Goal: Complete application form

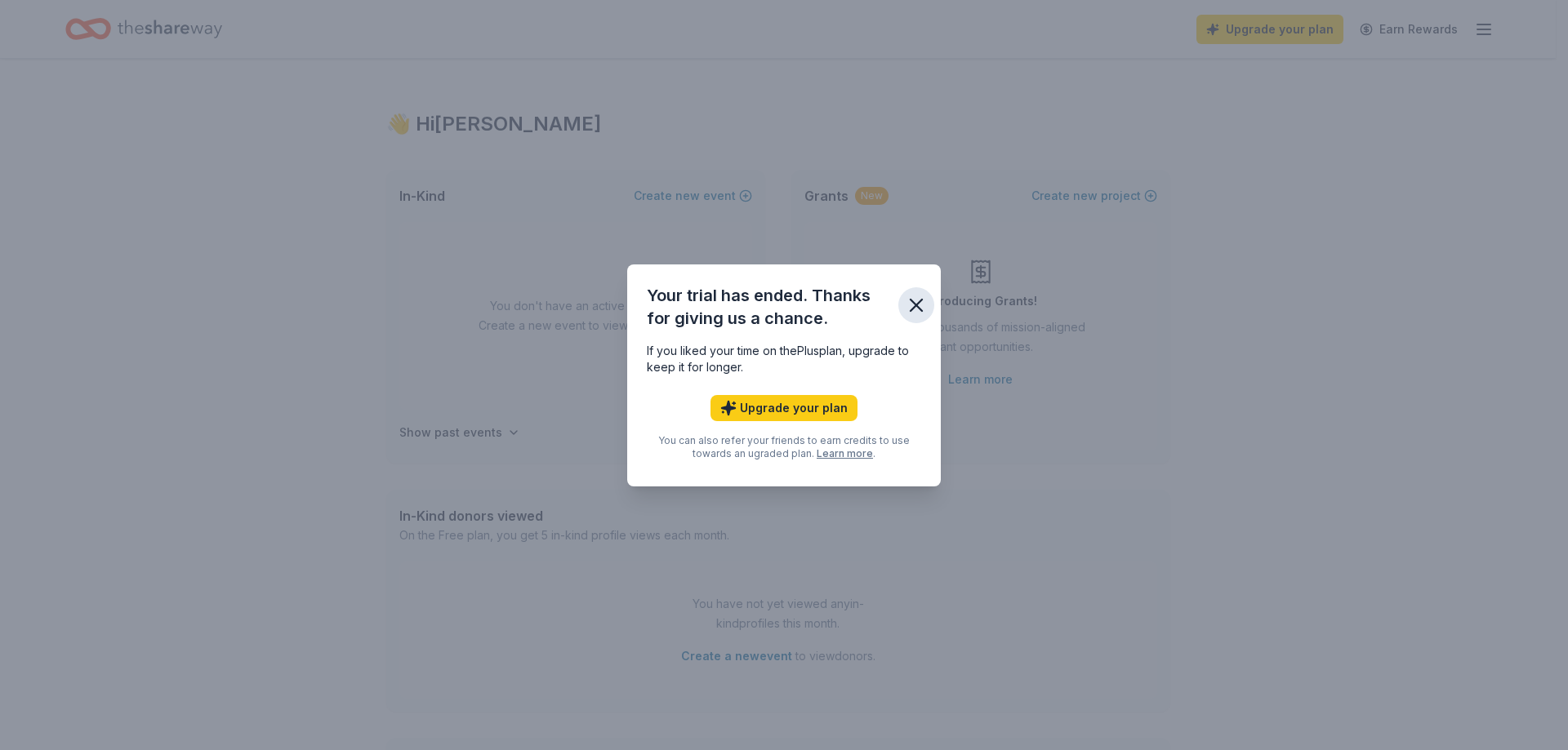
click at [915, 303] on icon "button" at bounding box center [915, 305] width 11 height 11
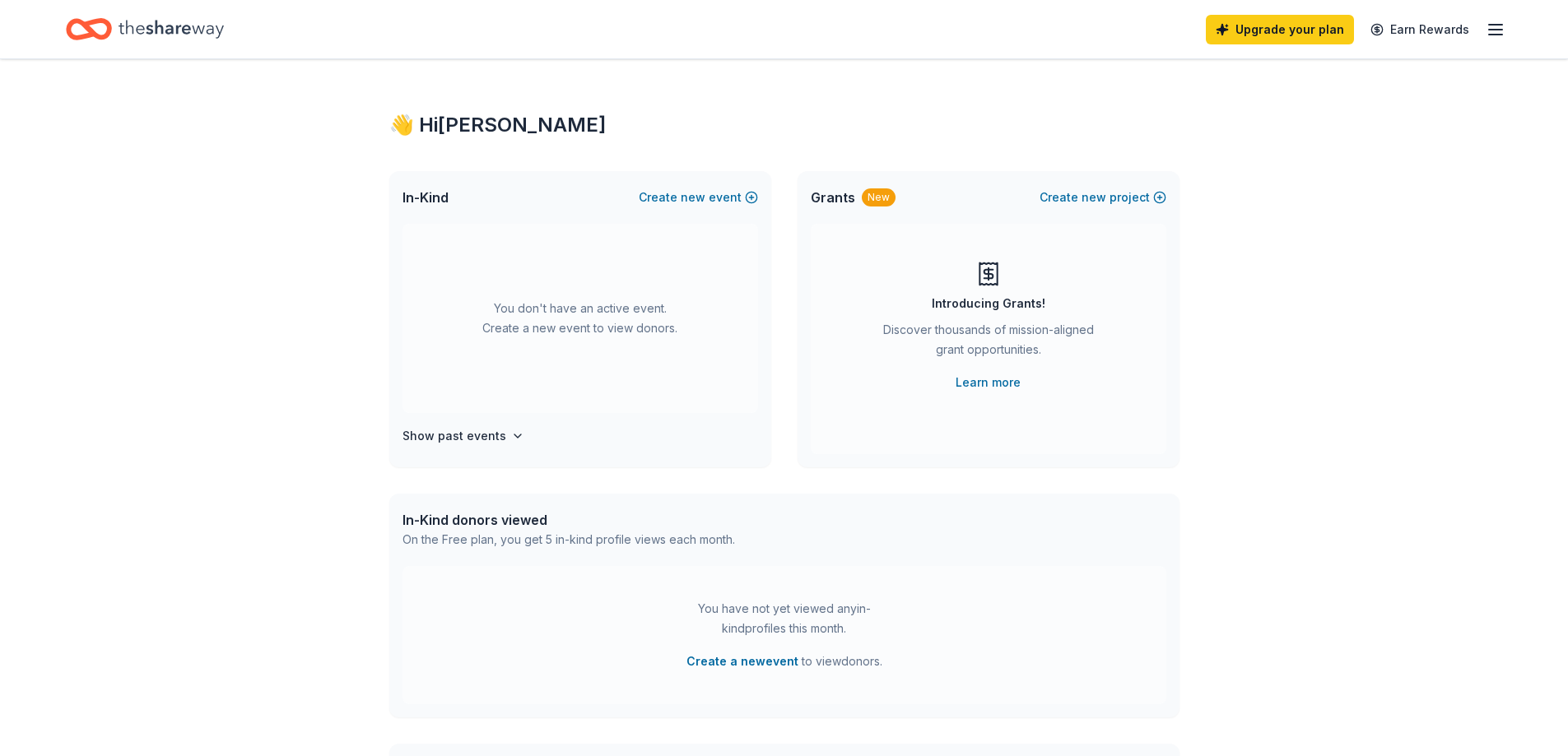
click at [187, 29] on icon "Home" at bounding box center [171, 28] width 105 height 18
click at [1495, 28] on icon "button" at bounding box center [1495, 29] width 20 height 20
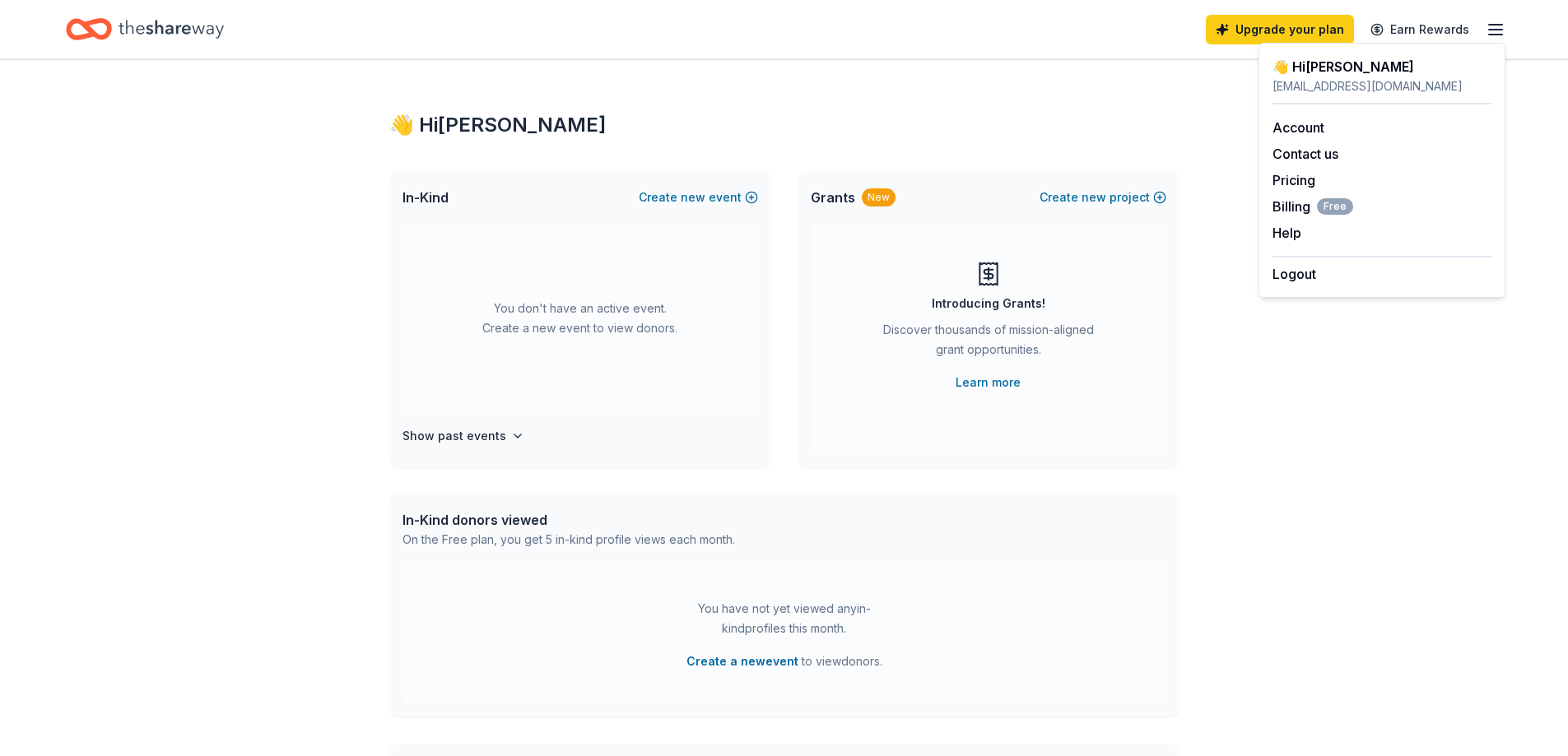
click at [102, 21] on icon "Home" at bounding box center [97, 28] width 26 height 16
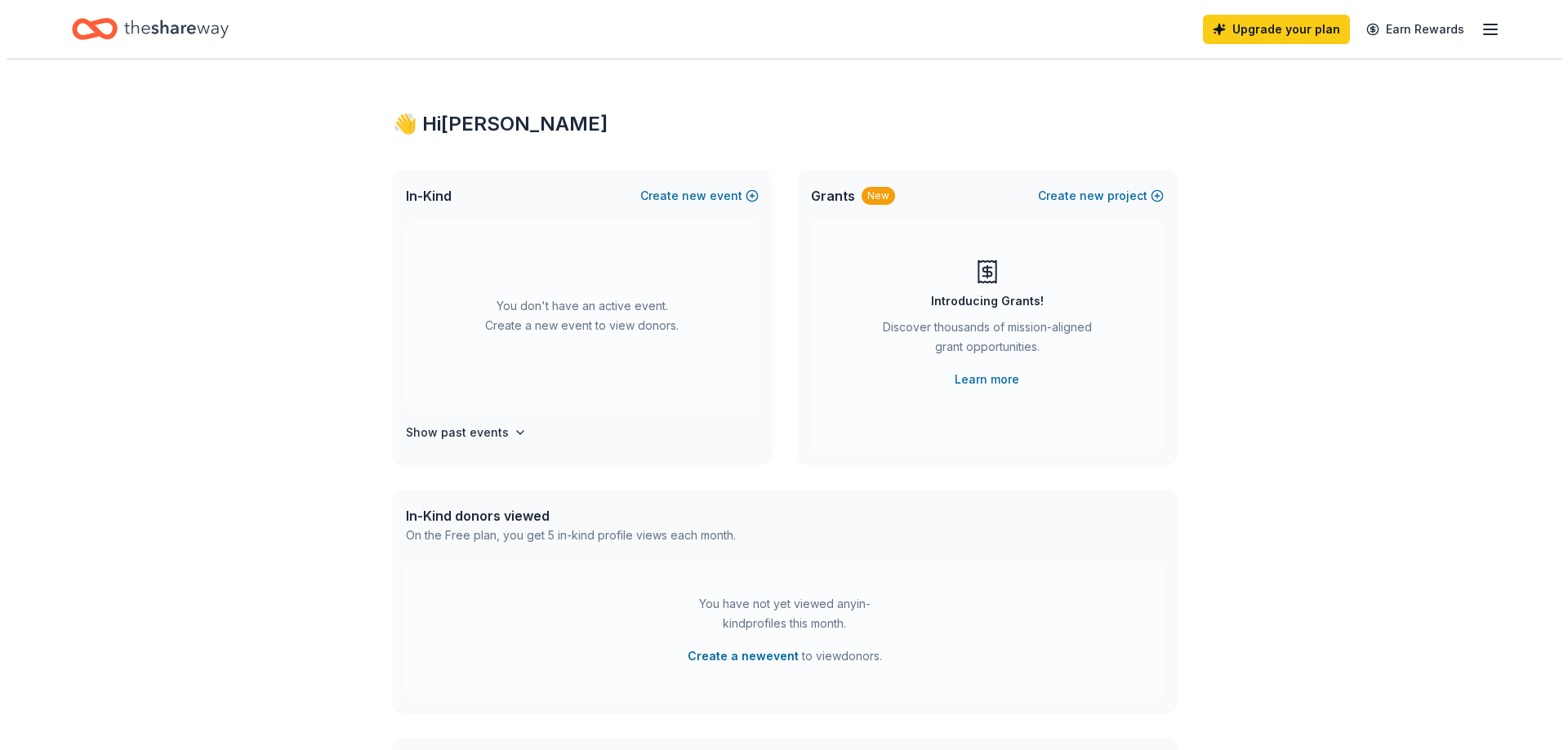
scroll to position [81, 0]
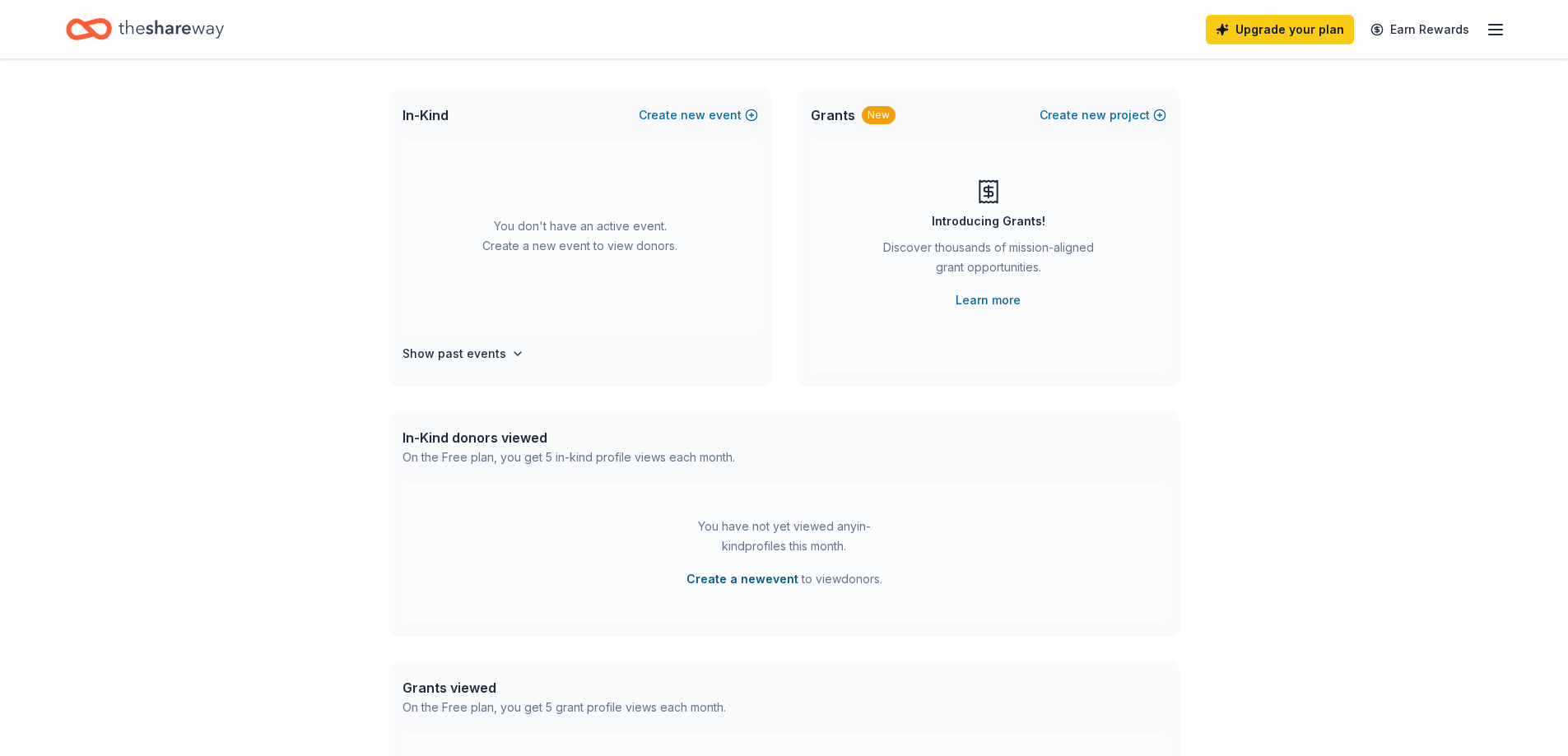
click at [749, 576] on button "Create a new event" at bounding box center [742, 579] width 112 height 20
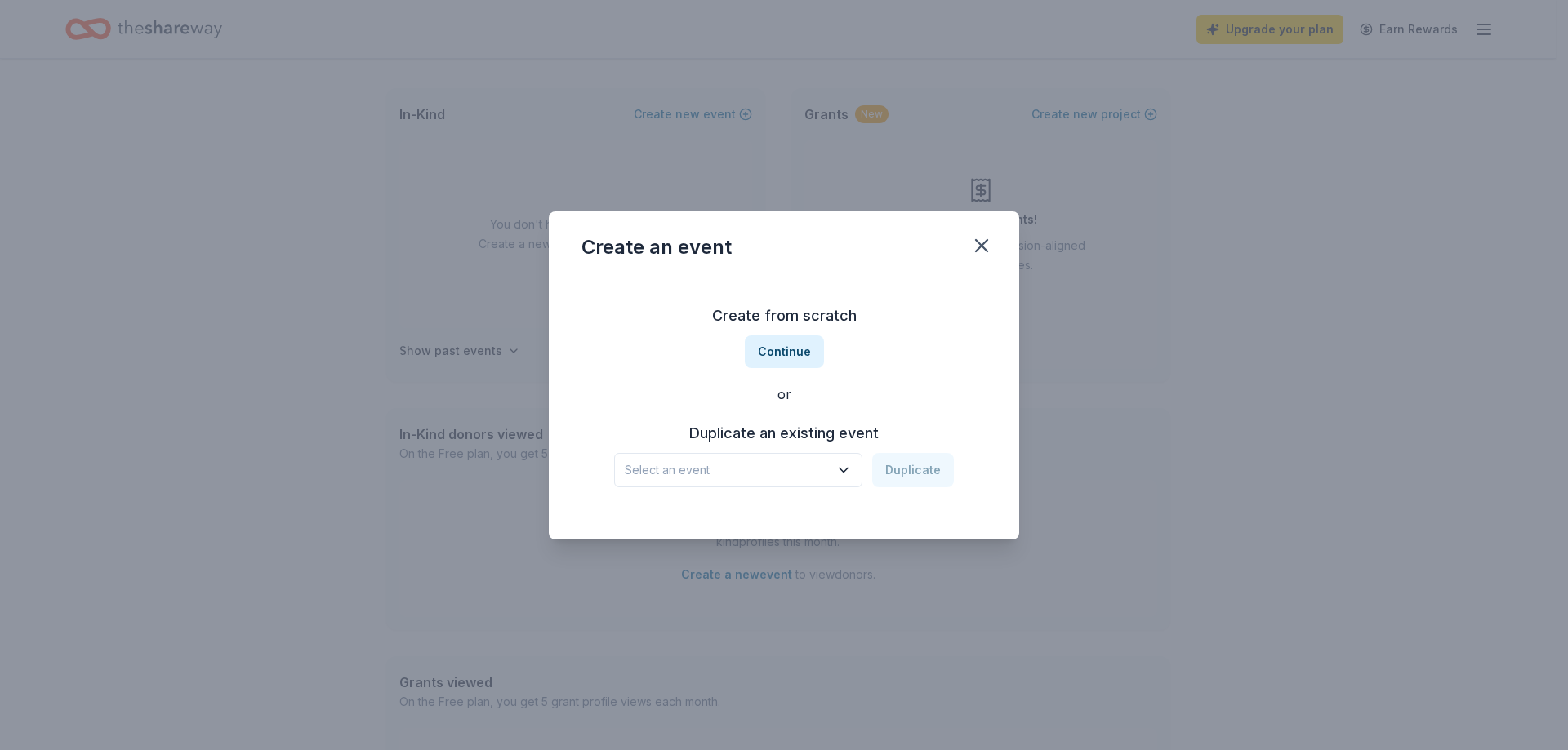
click at [703, 469] on span "Select an event" at bounding box center [727, 470] width 204 height 20
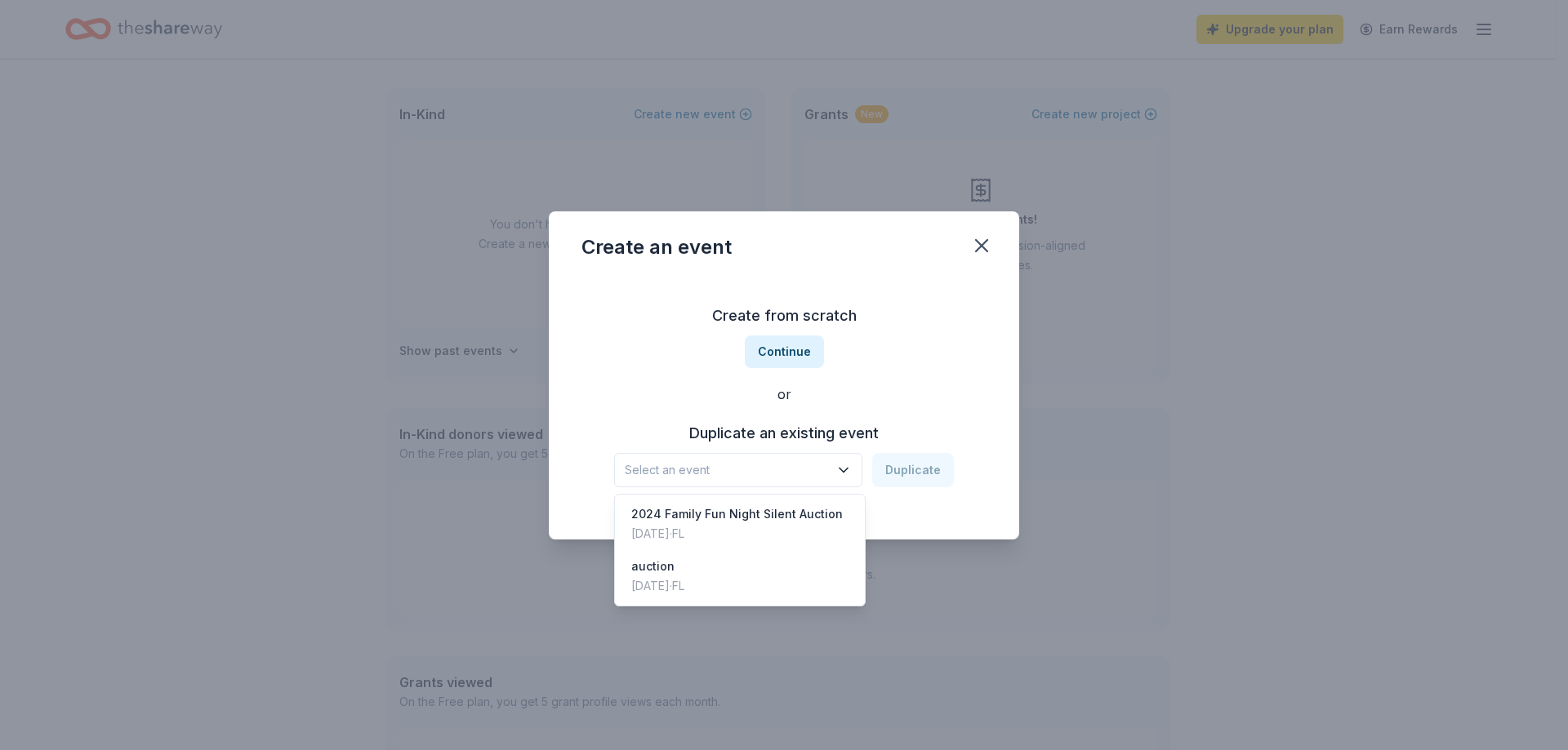
drag, startPoint x: 623, startPoint y: 362, endPoint x: 653, endPoint y: 361, distance: 30.0
click at [623, 361] on div "Create from scratch Continue or Duplicate an existing event Select an event Dup…" at bounding box center [784, 395] width 405 height 237
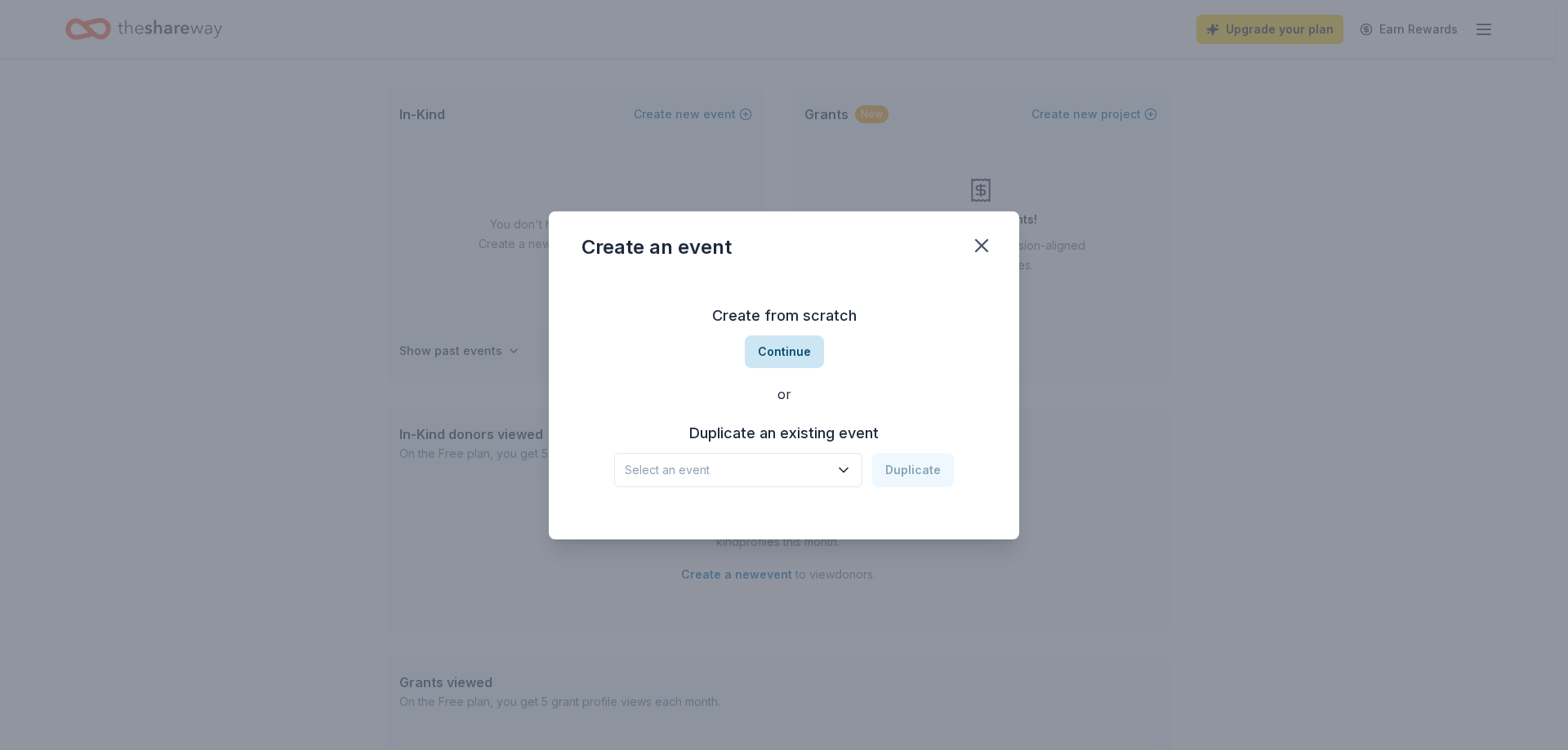
click at [796, 344] on button "Continue" at bounding box center [784, 352] width 80 height 33
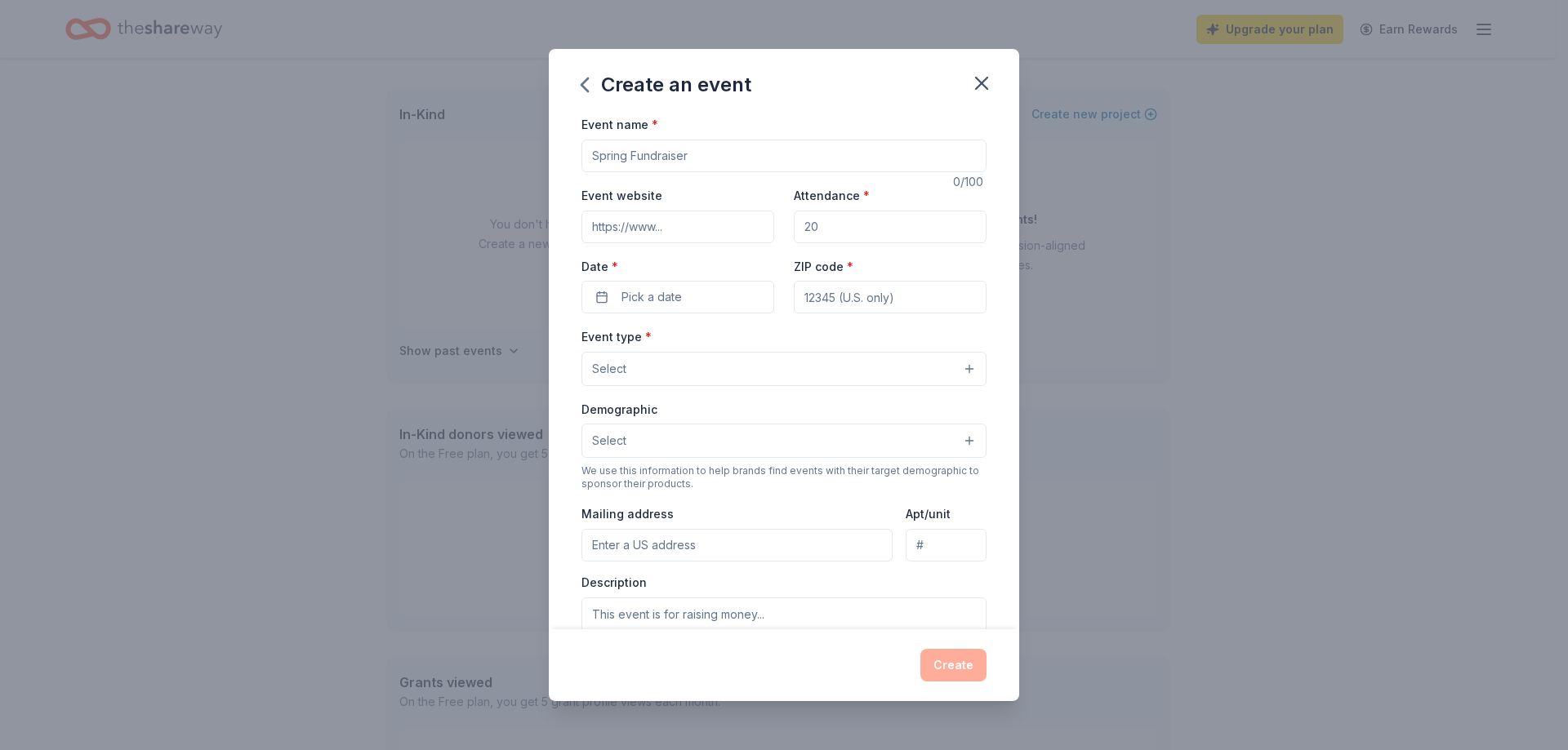
click at [653, 162] on input "Event name *" at bounding box center [784, 156] width 405 height 33
type input "Birthday Bash"
click at [844, 232] on input "Attendance *" at bounding box center [890, 227] width 193 height 33
click at [860, 228] on input "Attendance *" at bounding box center [890, 227] width 193 height 33
type input "200"
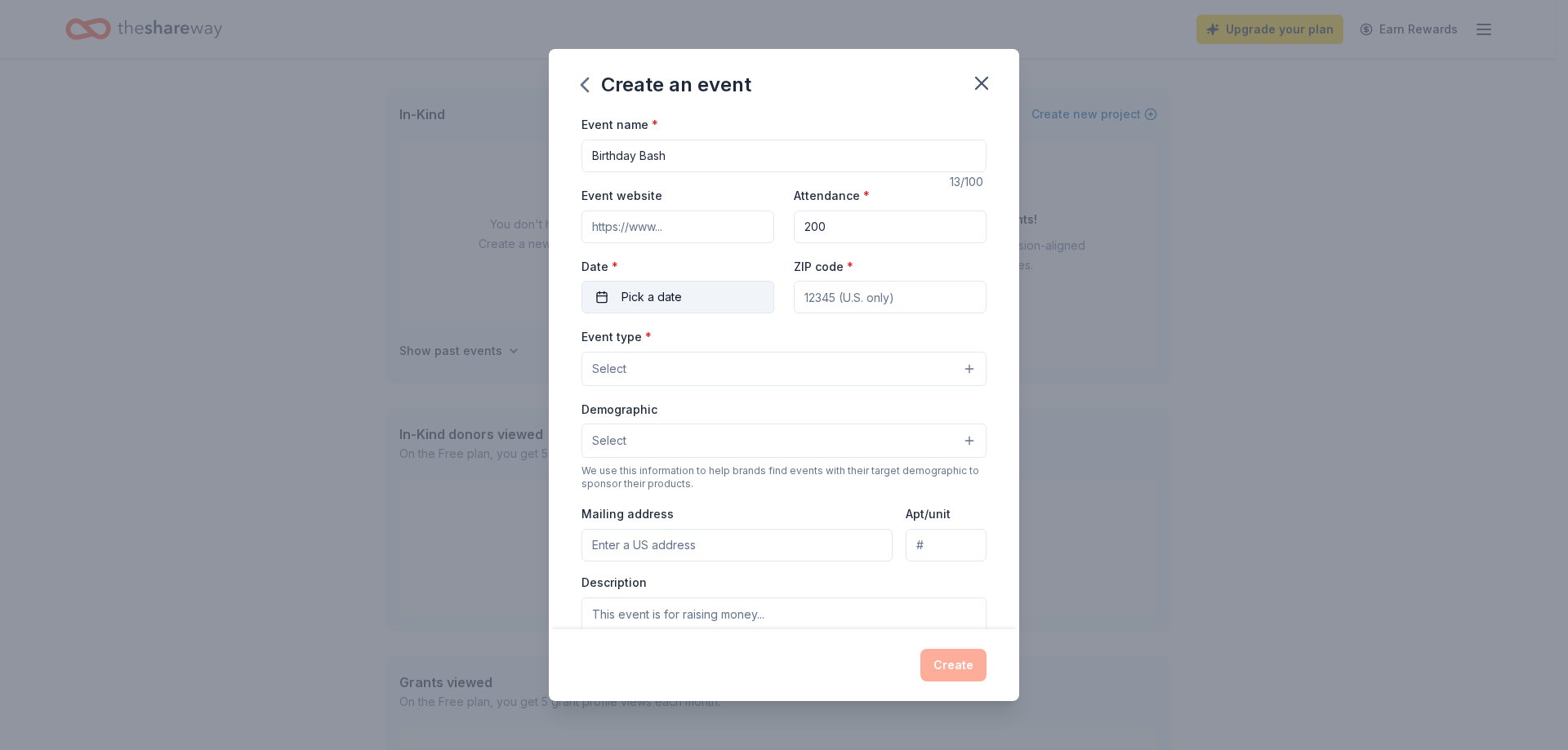
click at [736, 301] on button "Pick a date" at bounding box center [677, 297] width 193 height 33
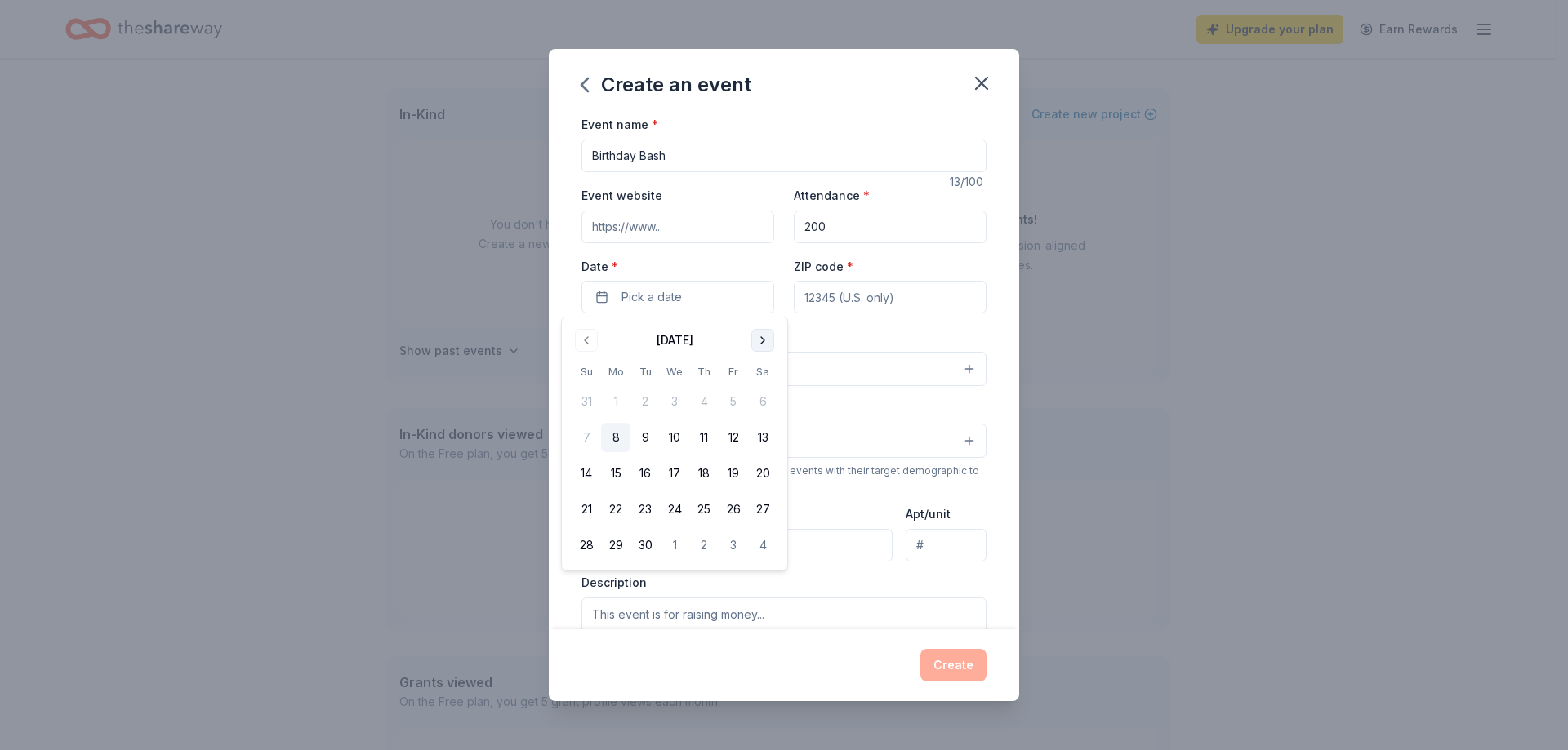
click at [760, 336] on button "Go to next month" at bounding box center [762, 340] width 23 height 23
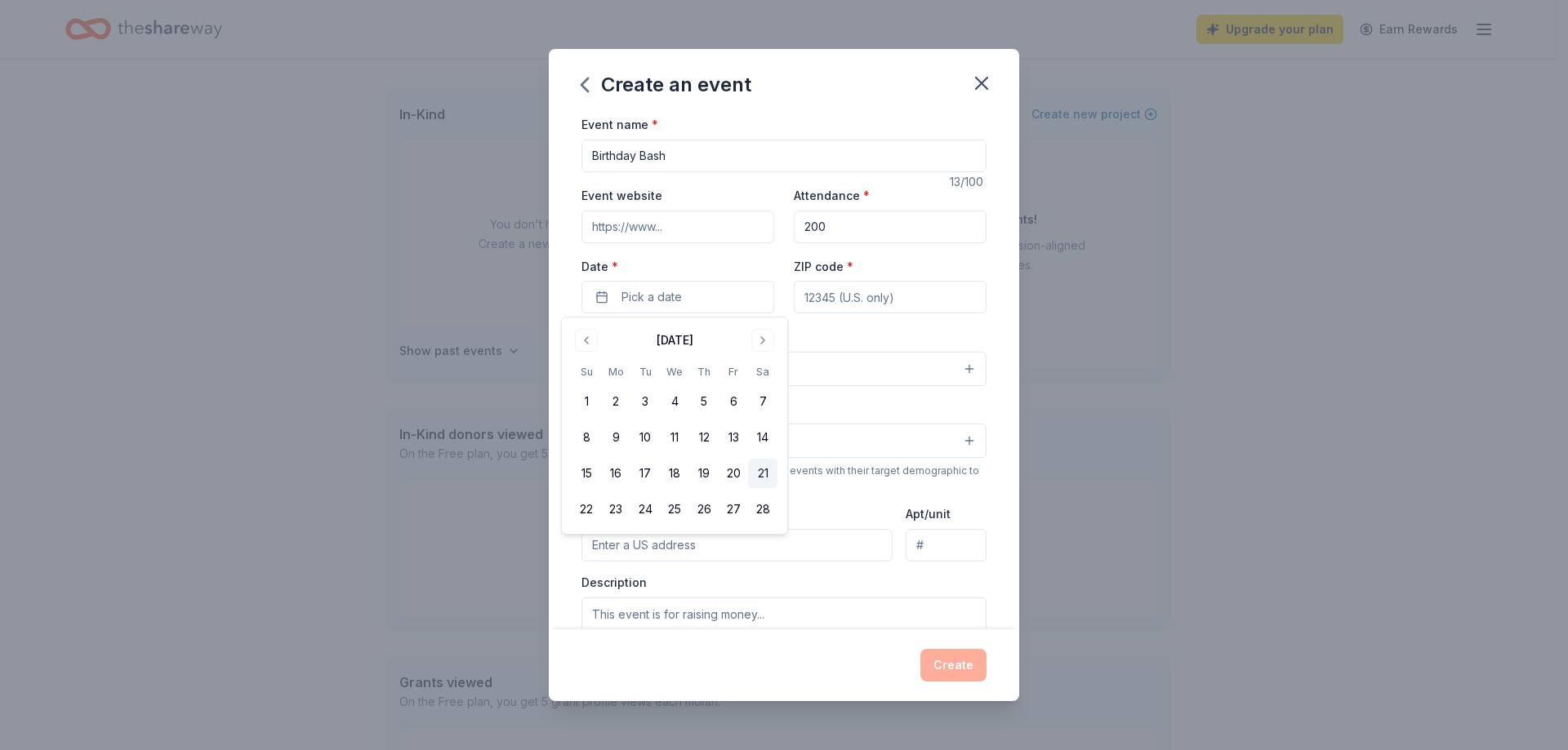
click at [760, 473] on button "21" at bounding box center [763, 473] width 29 height 29
click at [852, 305] on input "ZIP code *" at bounding box center [890, 297] width 193 height 33
type input "32801"
click at [761, 369] on button "Select" at bounding box center [784, 369] width 405 height 34
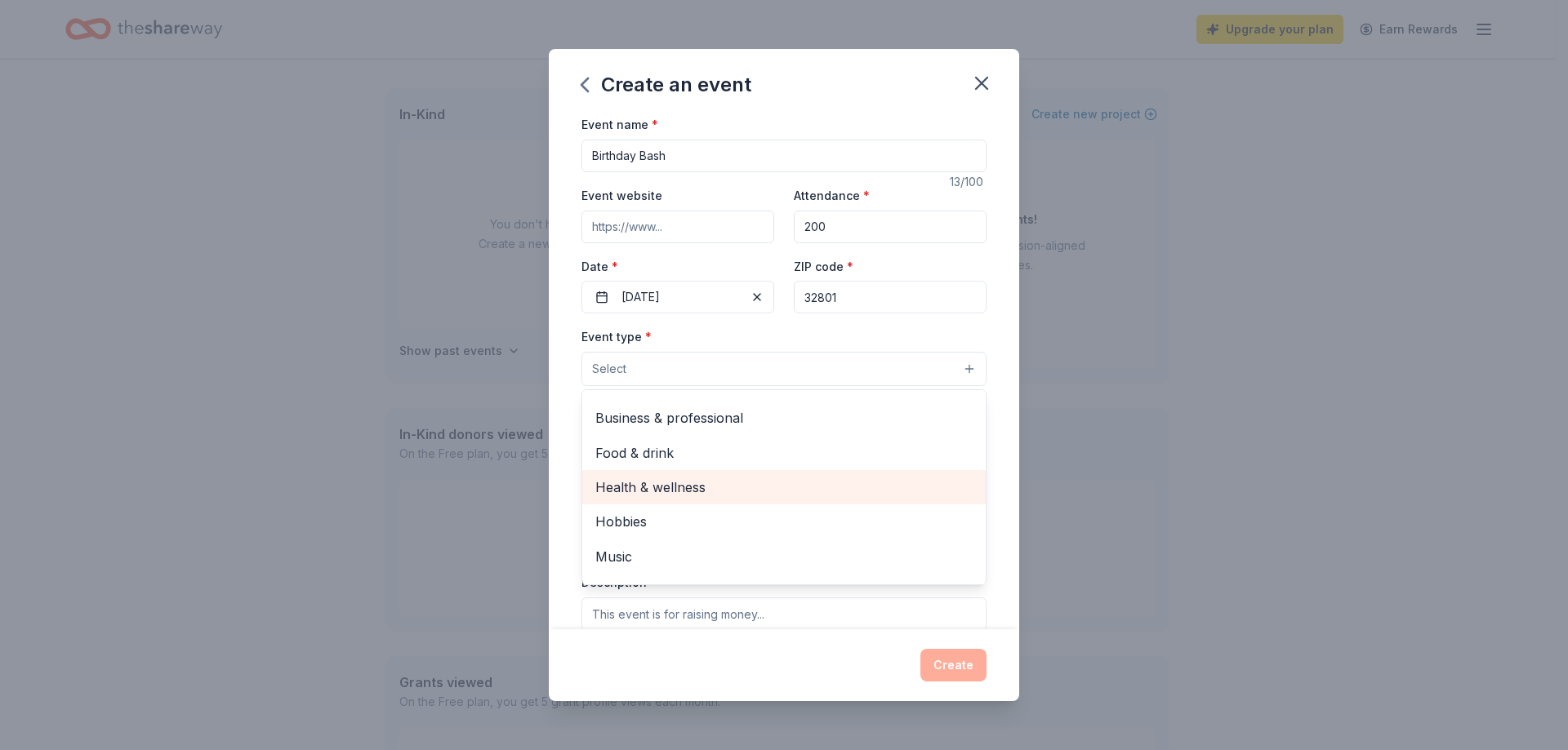
scroll to position [0, 0]
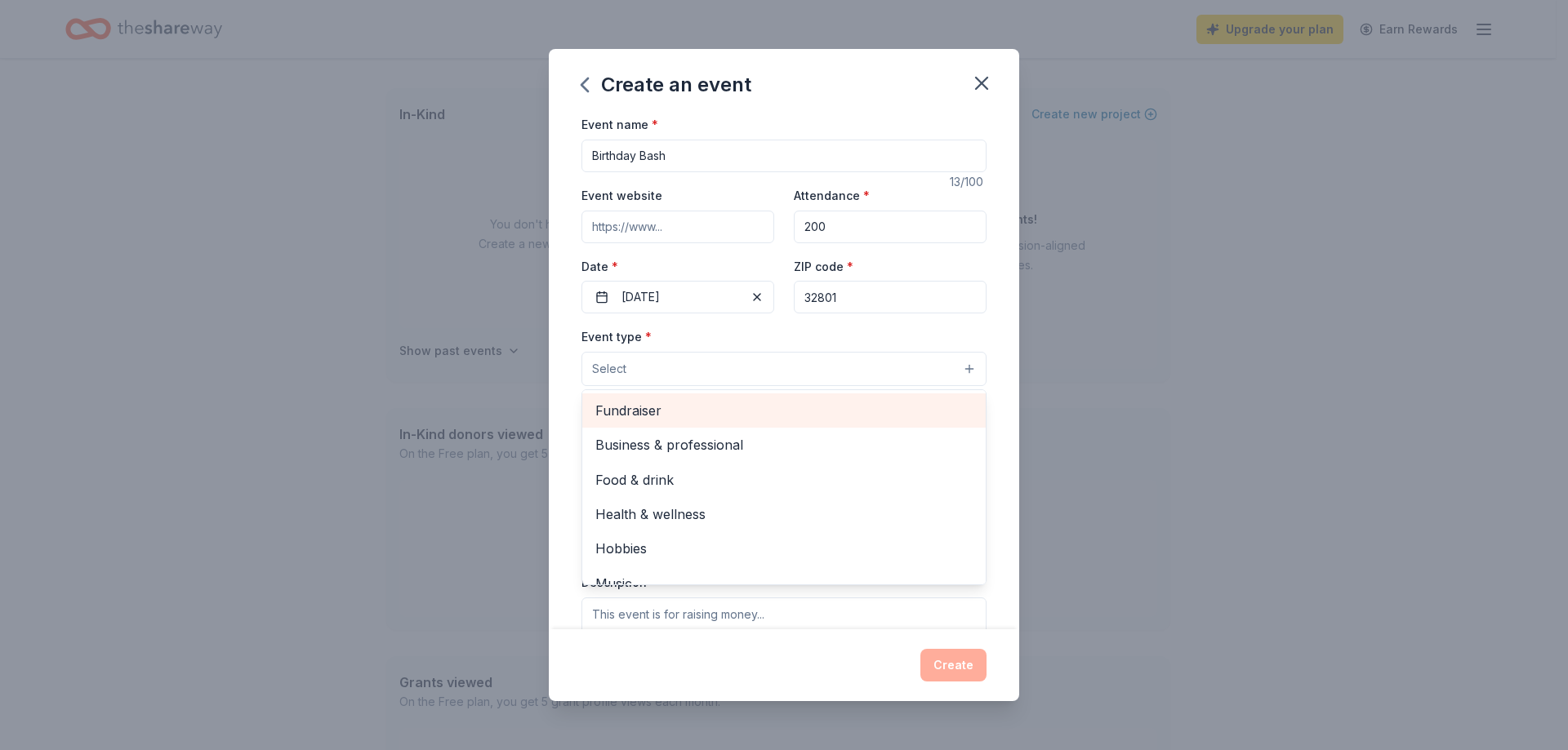
click at [670, 408] on span "Fundraiser" at bounding box center [784, 410] width 378 height 21
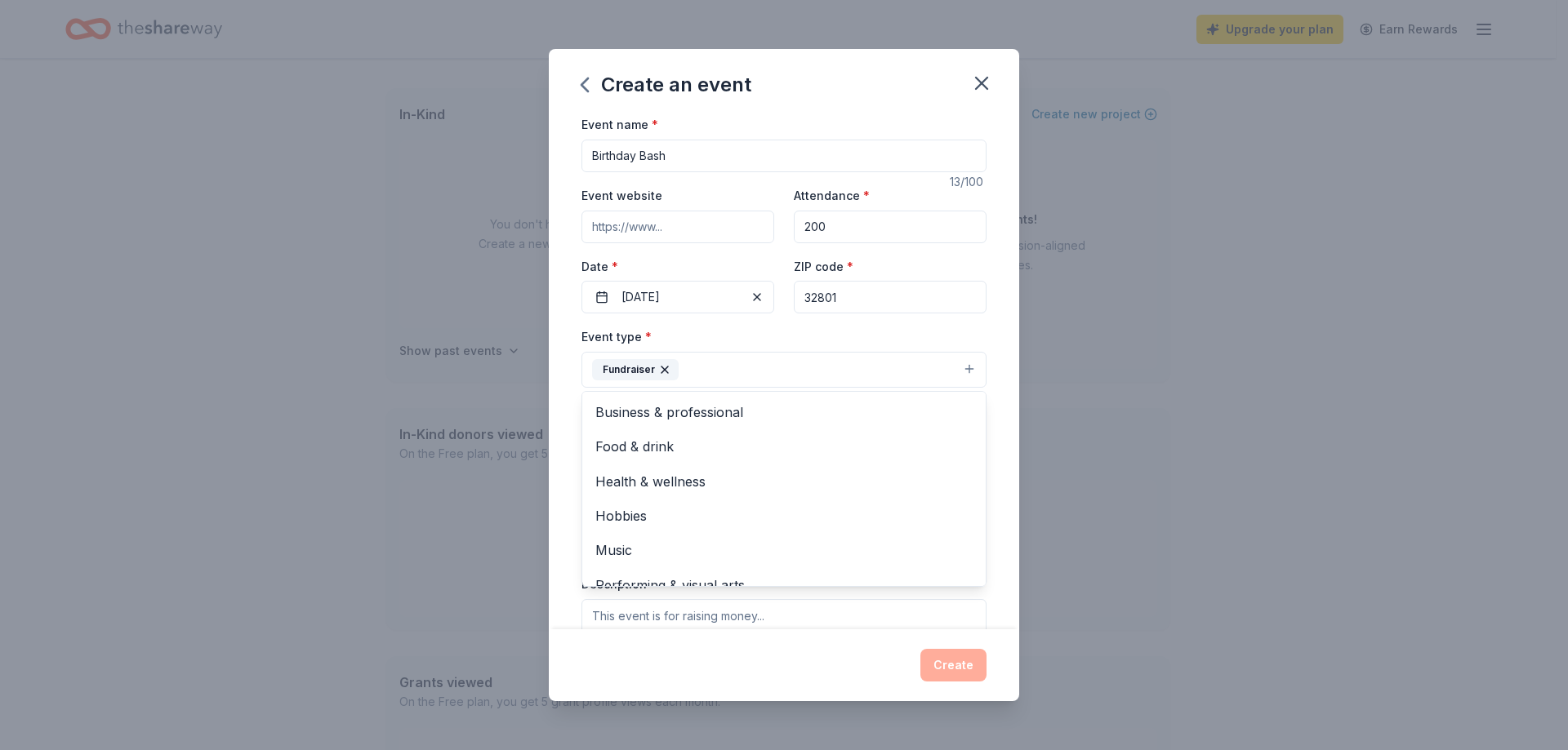
click at [552, 336] on div "Event name * Birthday Bash 13 /100 Event website Attendance * 200 Date * [DATE]…" at bounding box center [784, 372] width 470 height 515
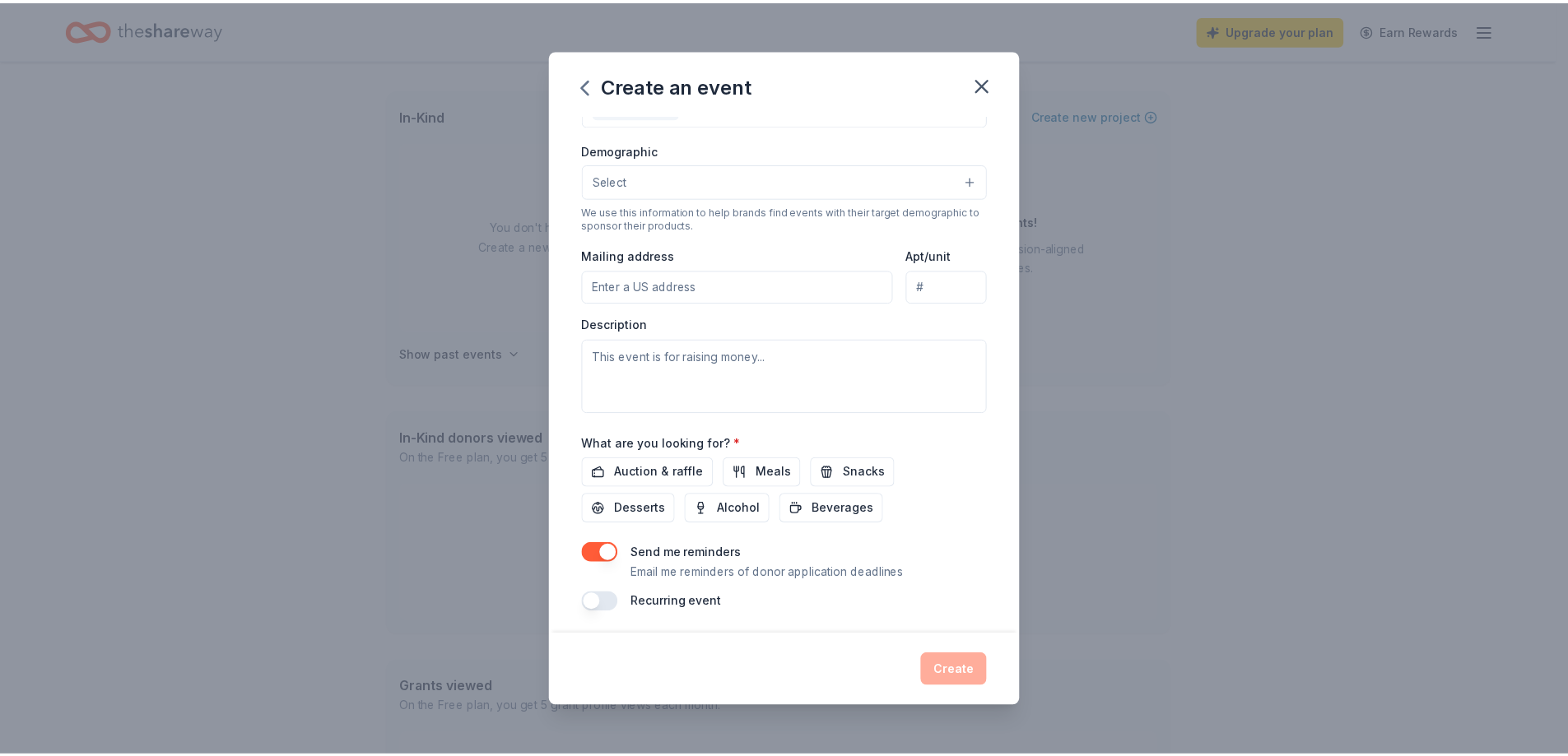
scroll to position [269, 0]
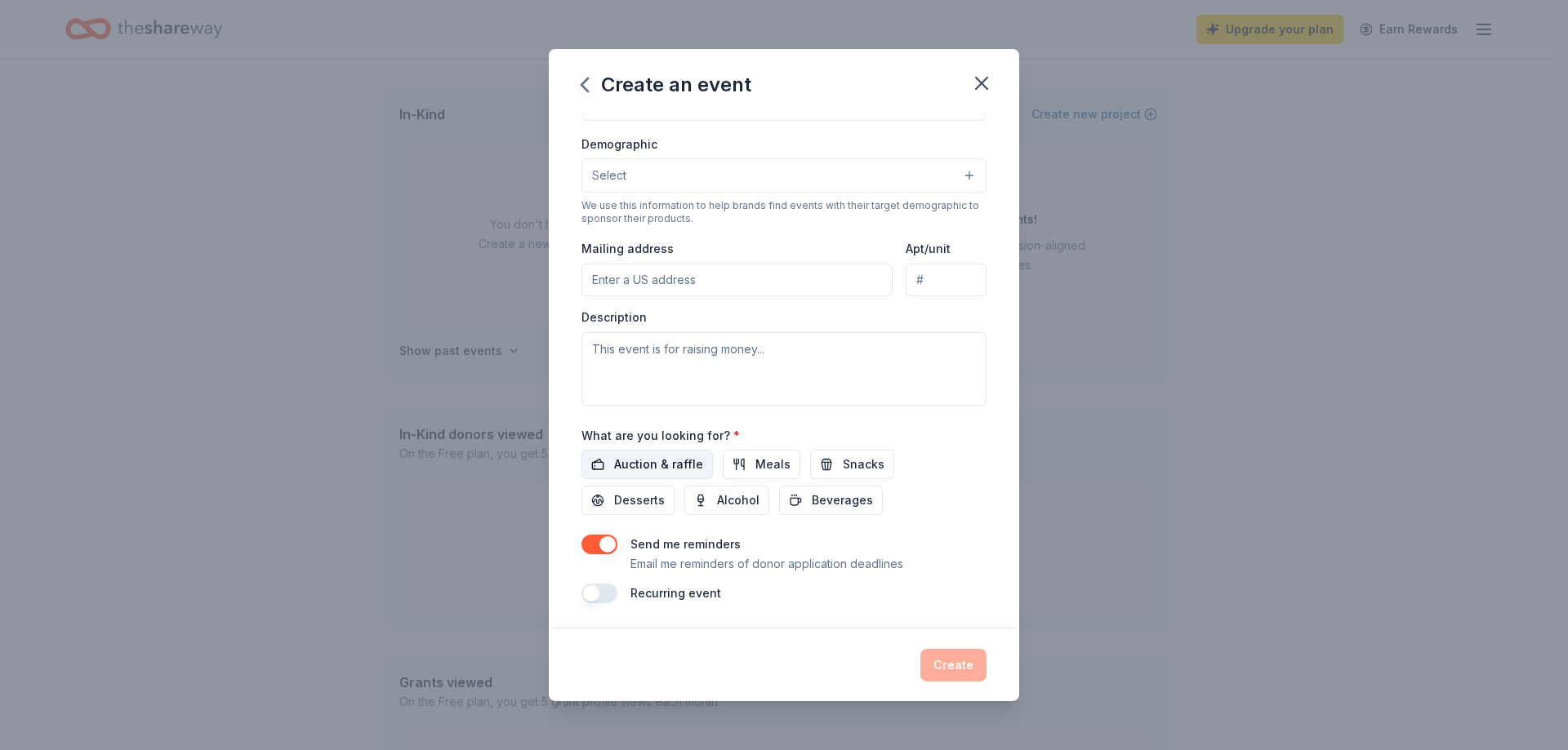
click at [659, 459] on span "Auction & raffle" at bounding box center [659, 464] width 89 height 20
click at [591, 542] on button "button" at bounding box center [599, 545] width 36 height 20
click at [951, 663] on button "Create" at bounding box center [953, 665] width 66 height 33
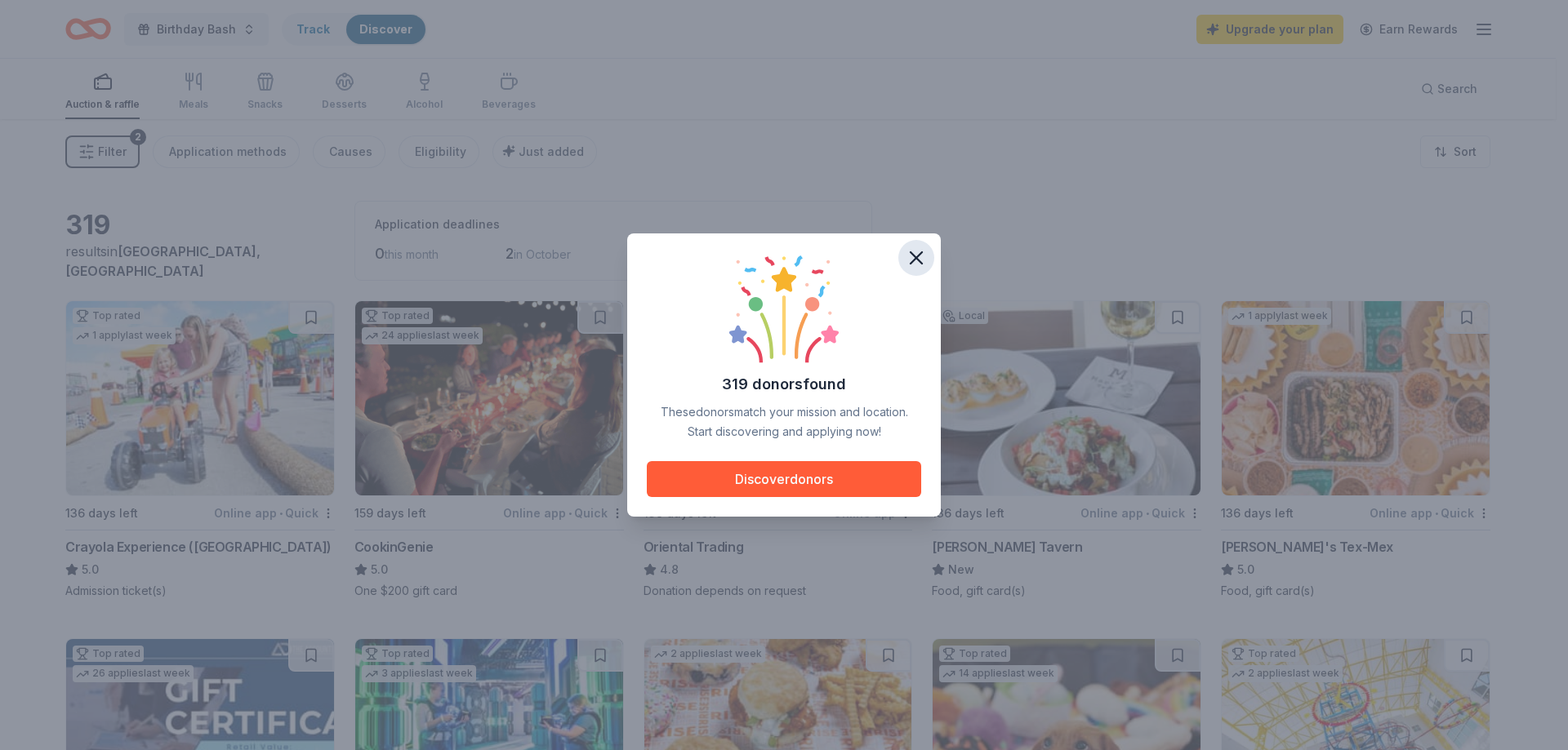
click at [921, 252] on icon "button" at bounding box center [916, 258] width 23 height 23
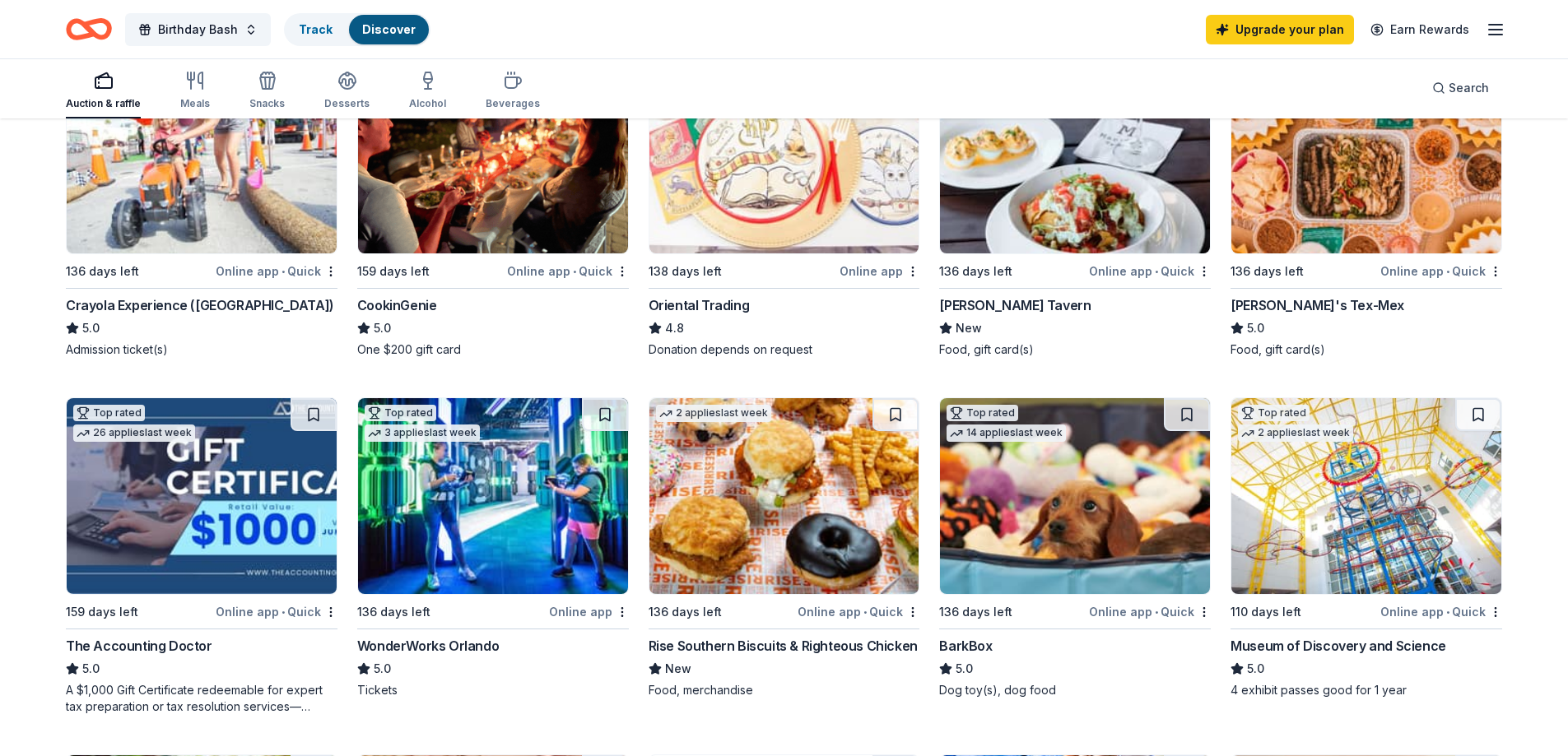
scroll to position [247, 0]
click at [1036, 563] on img at bounding box center [1074, 495] width 270 height 196
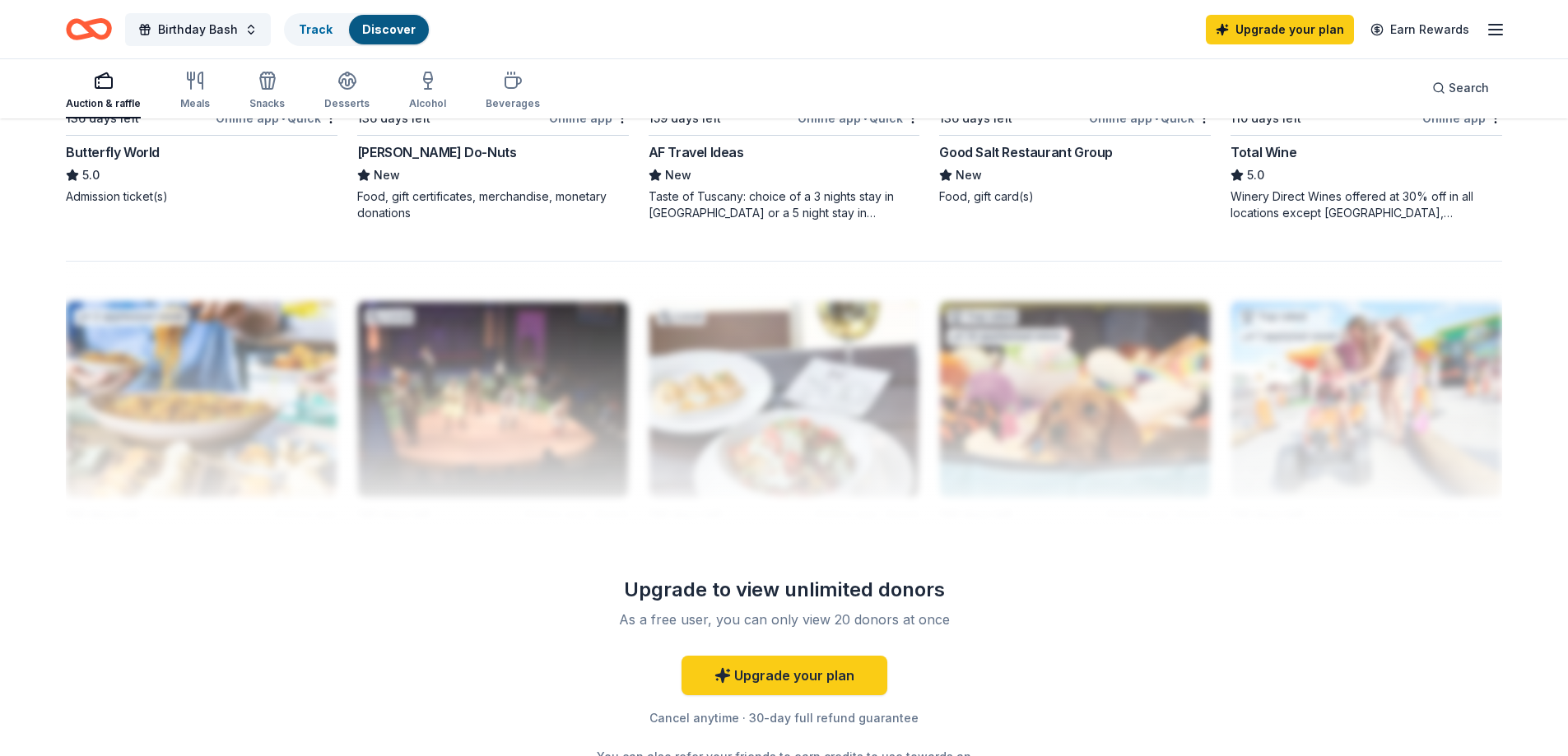
scroll to position [1482, 0]
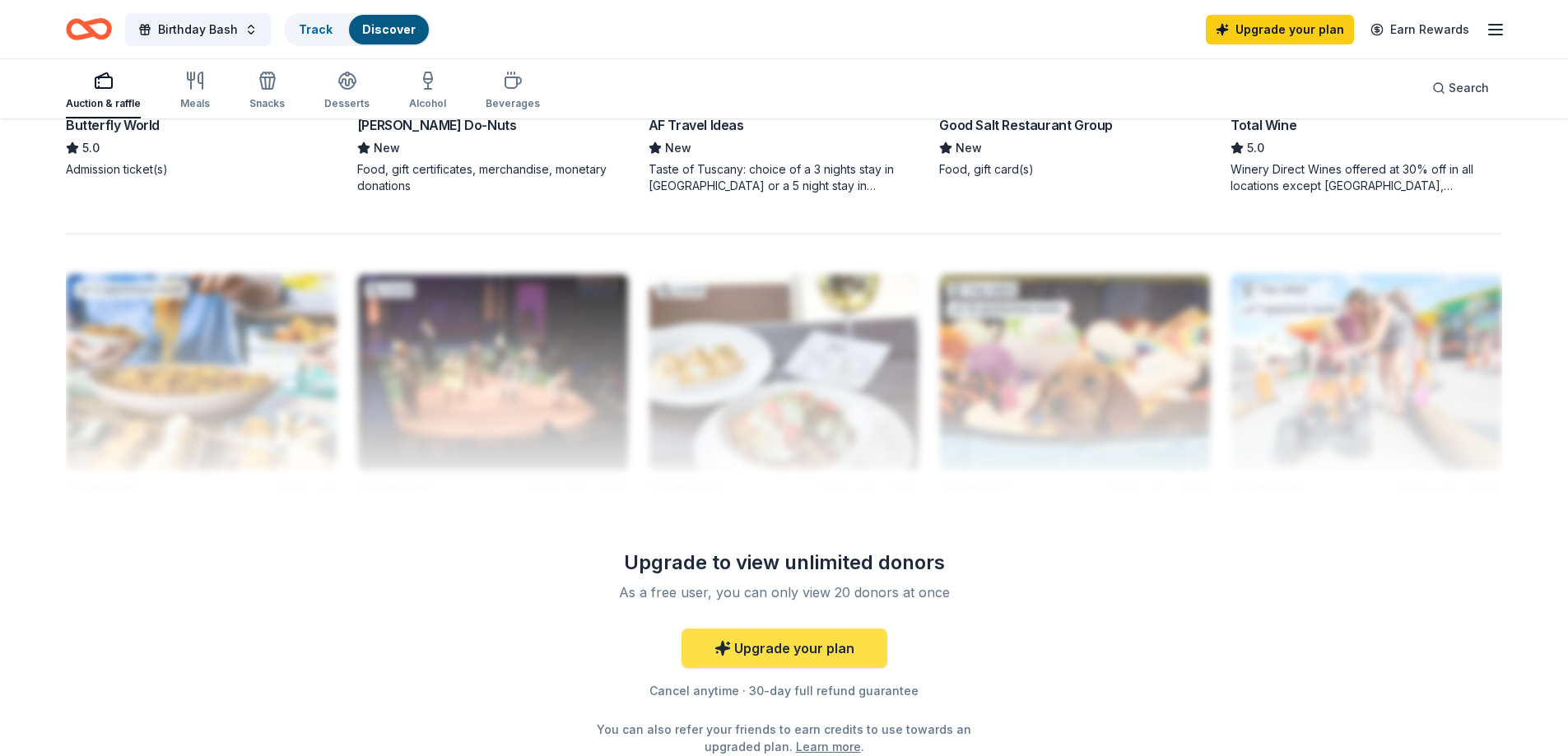
click at [826, 645] on link "Upgrade your plan" at bounding box center [784, 649] width 205 height 40
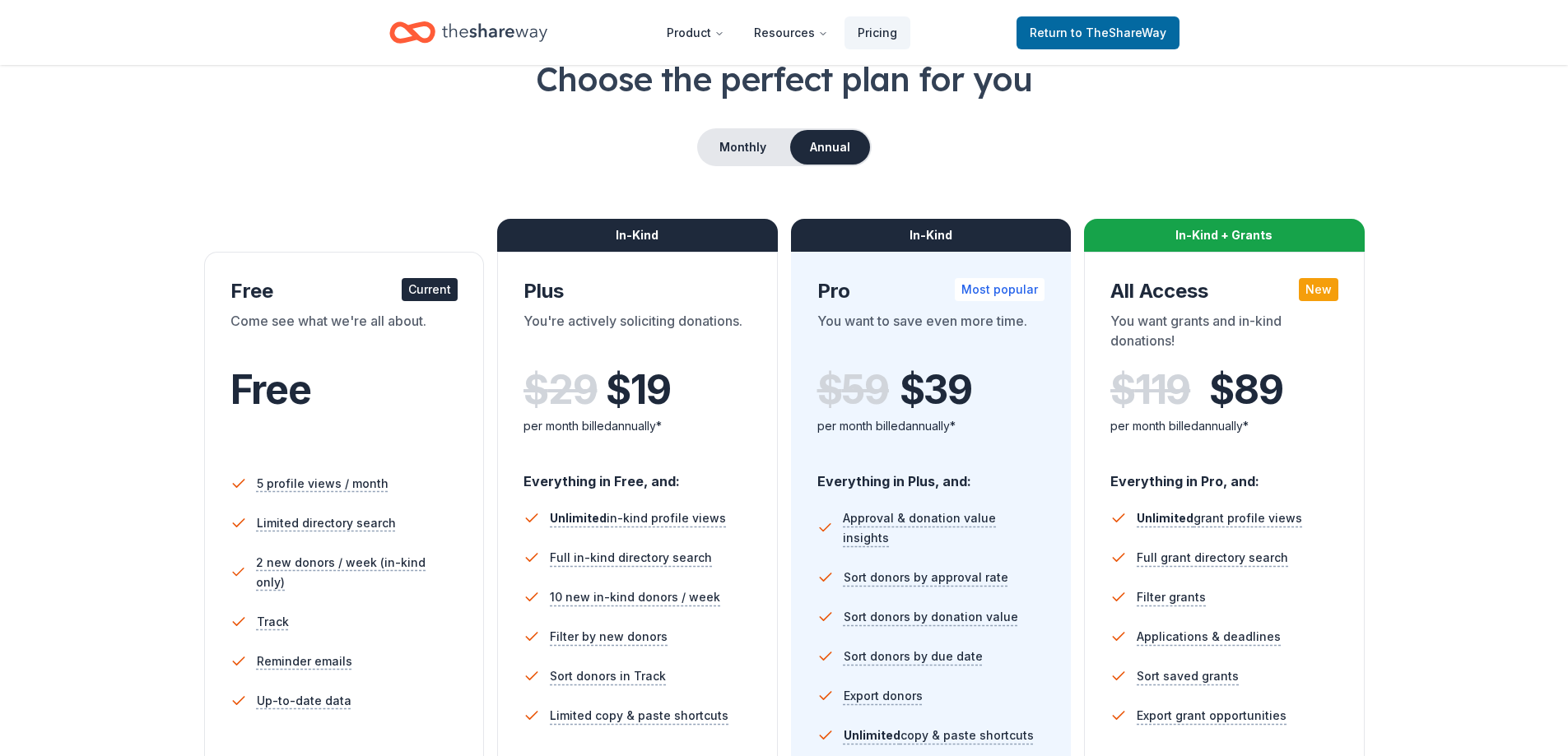
scroll to position [82, 0]
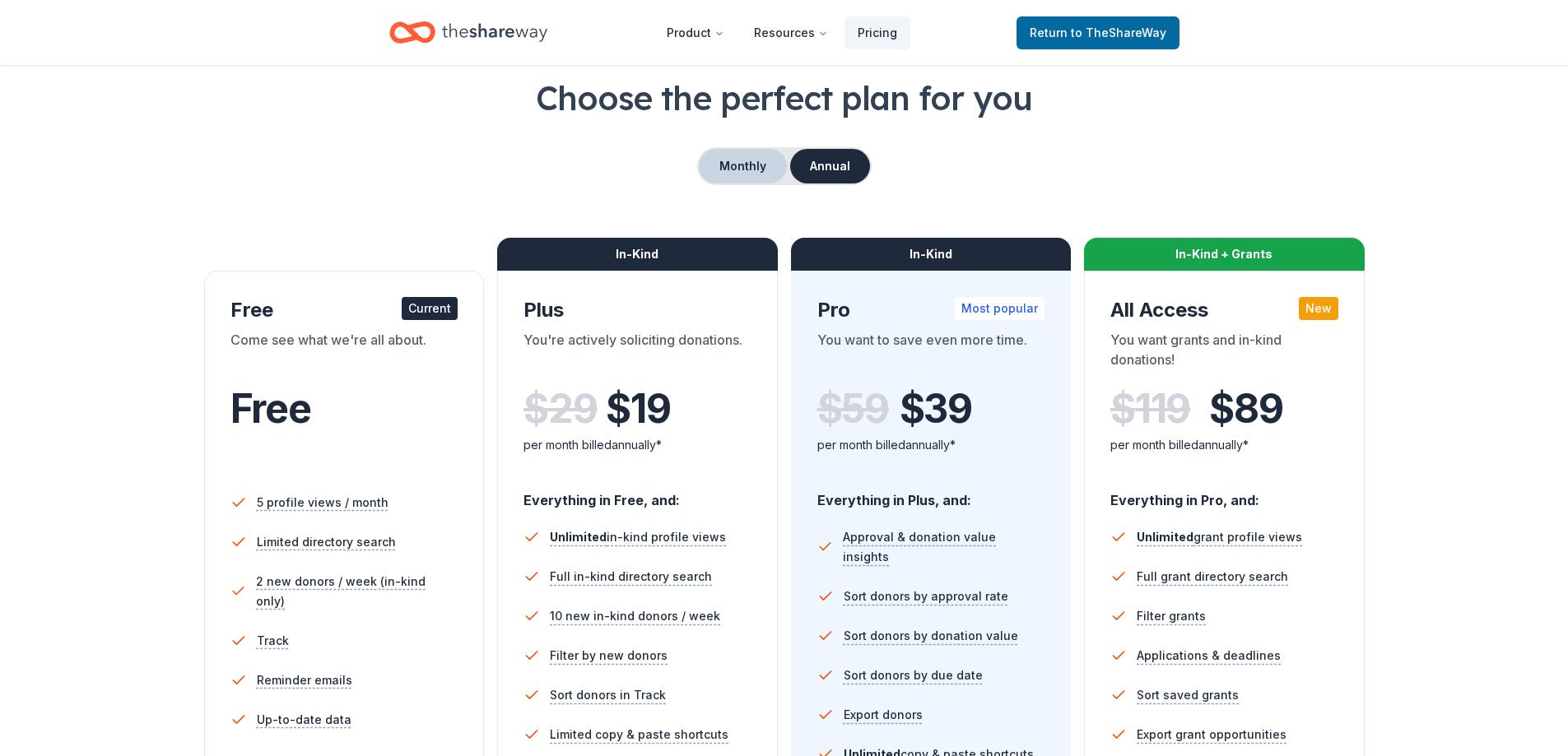
click at [739, 164] on button "Monthly" at bounding box center [743, 167] width 88 height 35
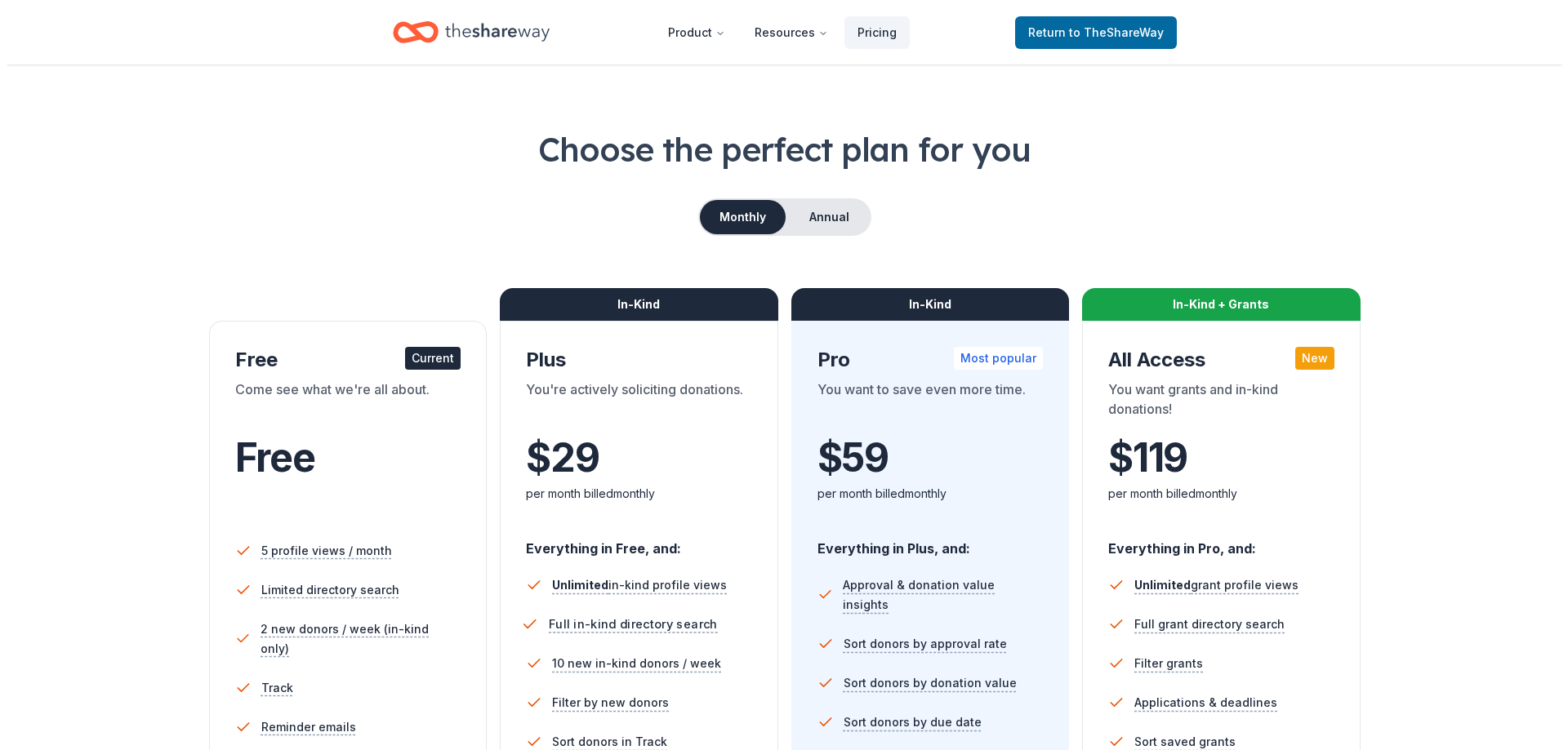
scroll to position [0, 0]
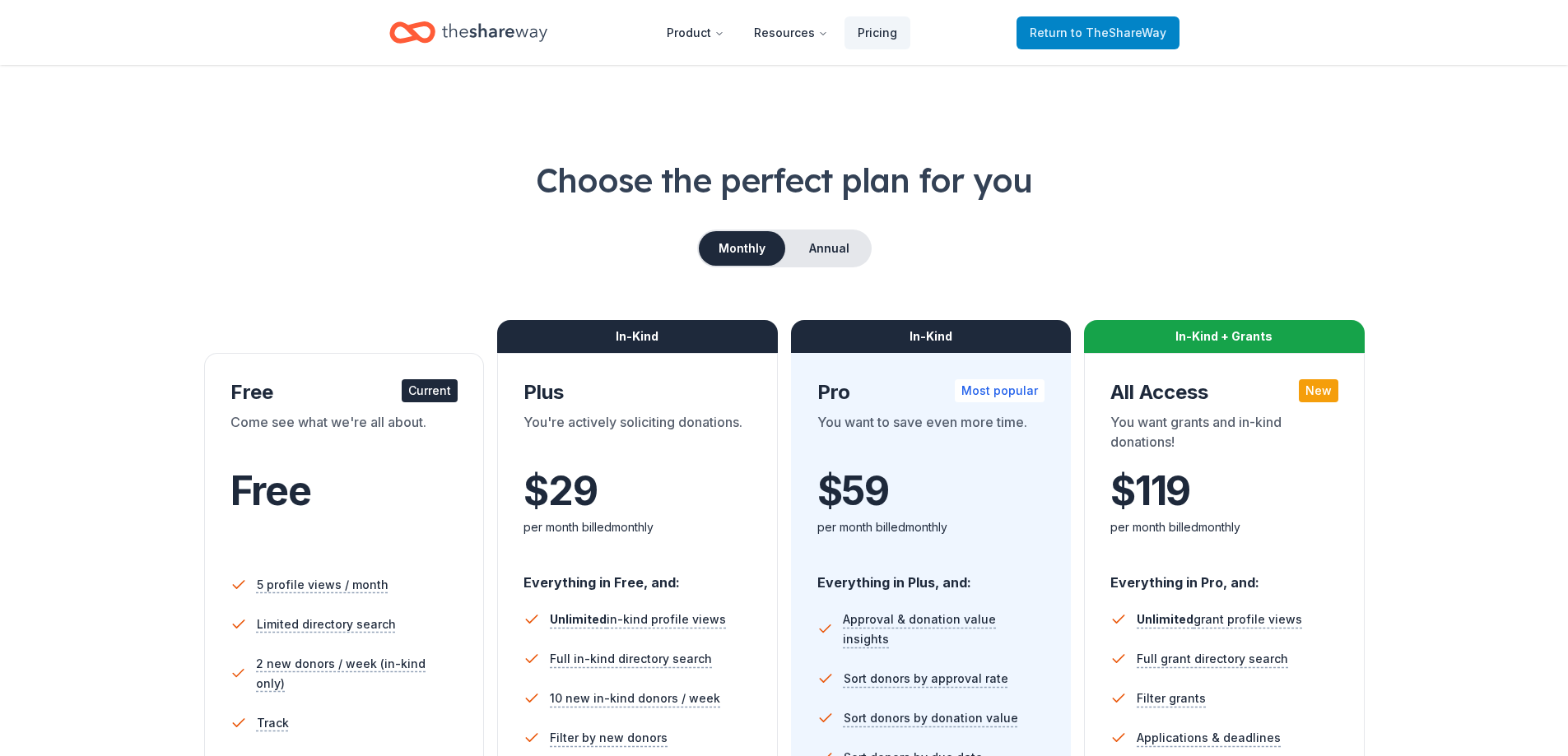
click at [1067, 27] on span "Return to TheShareWay" at bounding box center [1098, 33] width 136 height 20
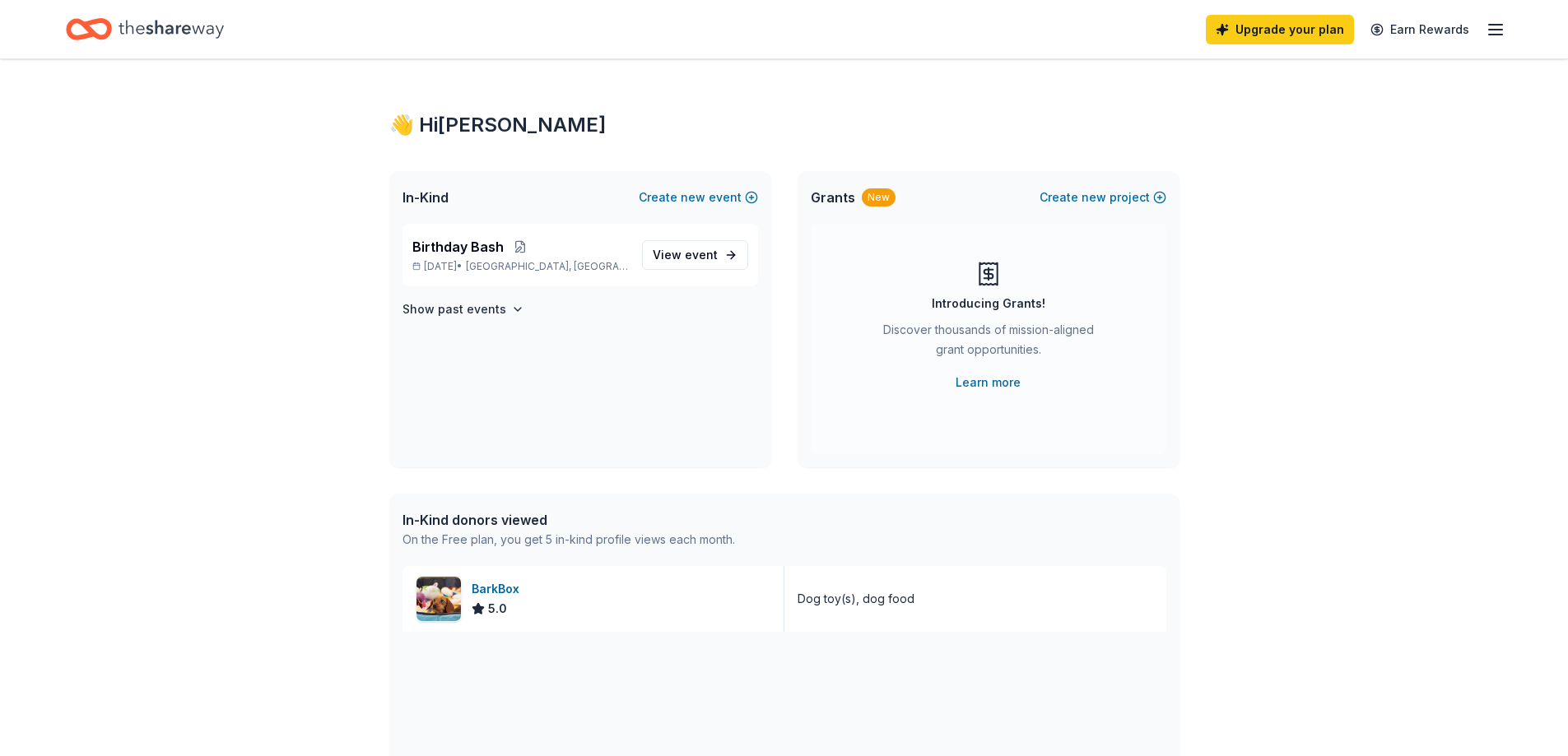
click at [1502, 22] on icon "button" at bounding box center [1495, 29] width 20 height 20
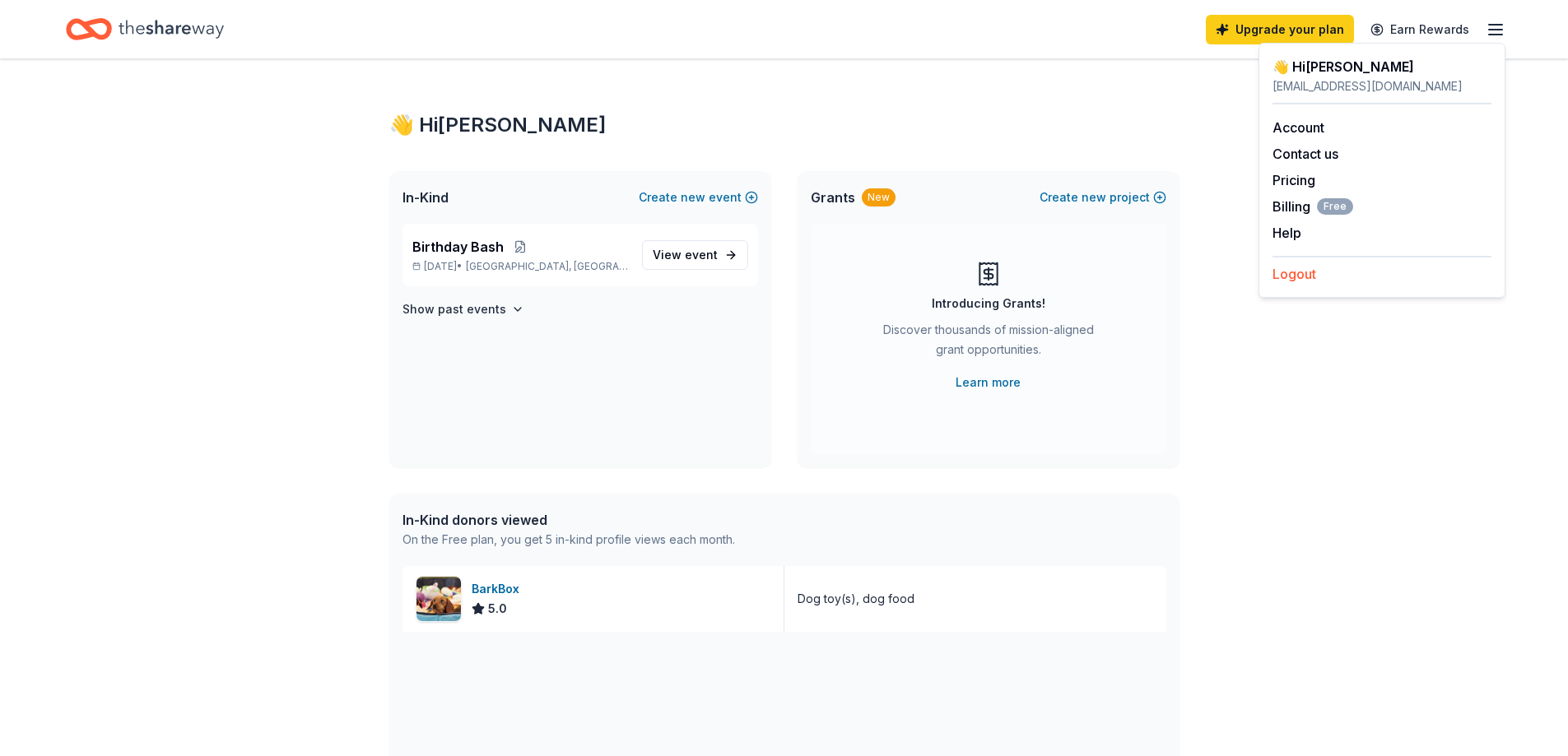
click at [1304, 277] on button "Logout" at bounding box center [1294, 274] width 44 height 20
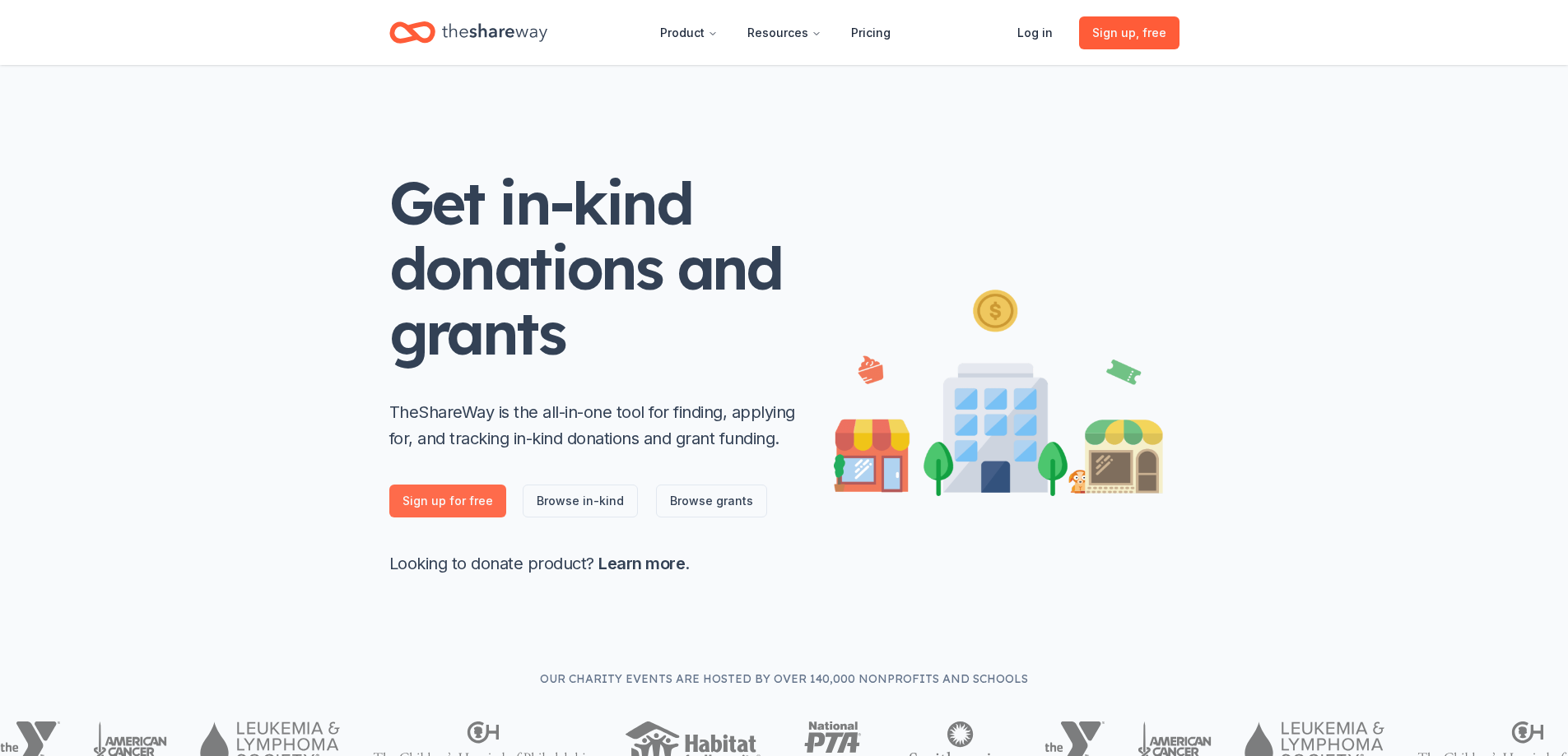
click at [450, 493] on link "Sign up for free" at bounding box center [447, 501] width 116 height 33
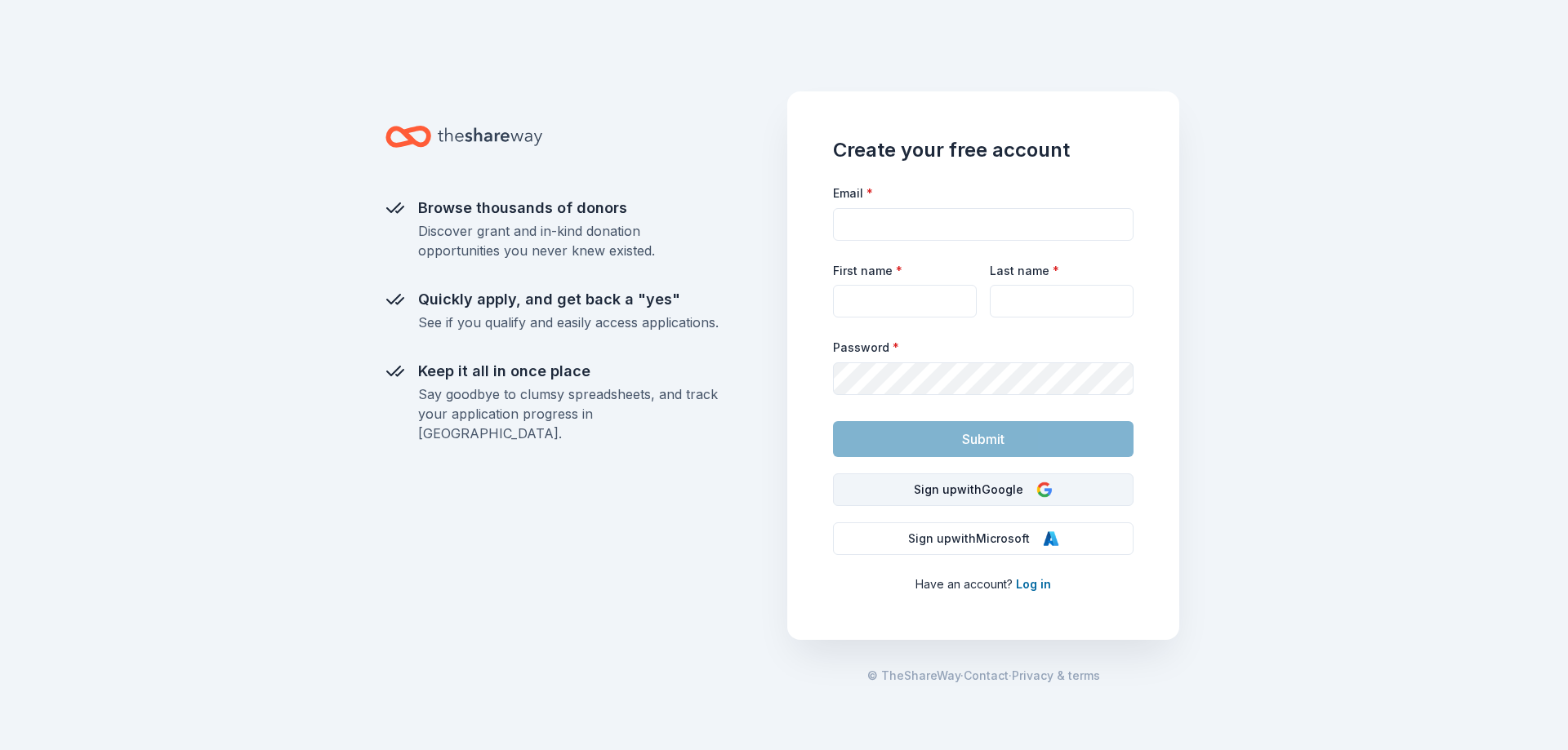
click at [983, 489] on button "Sign up with Google" at bounding box center [983, 490] width 301 height 33
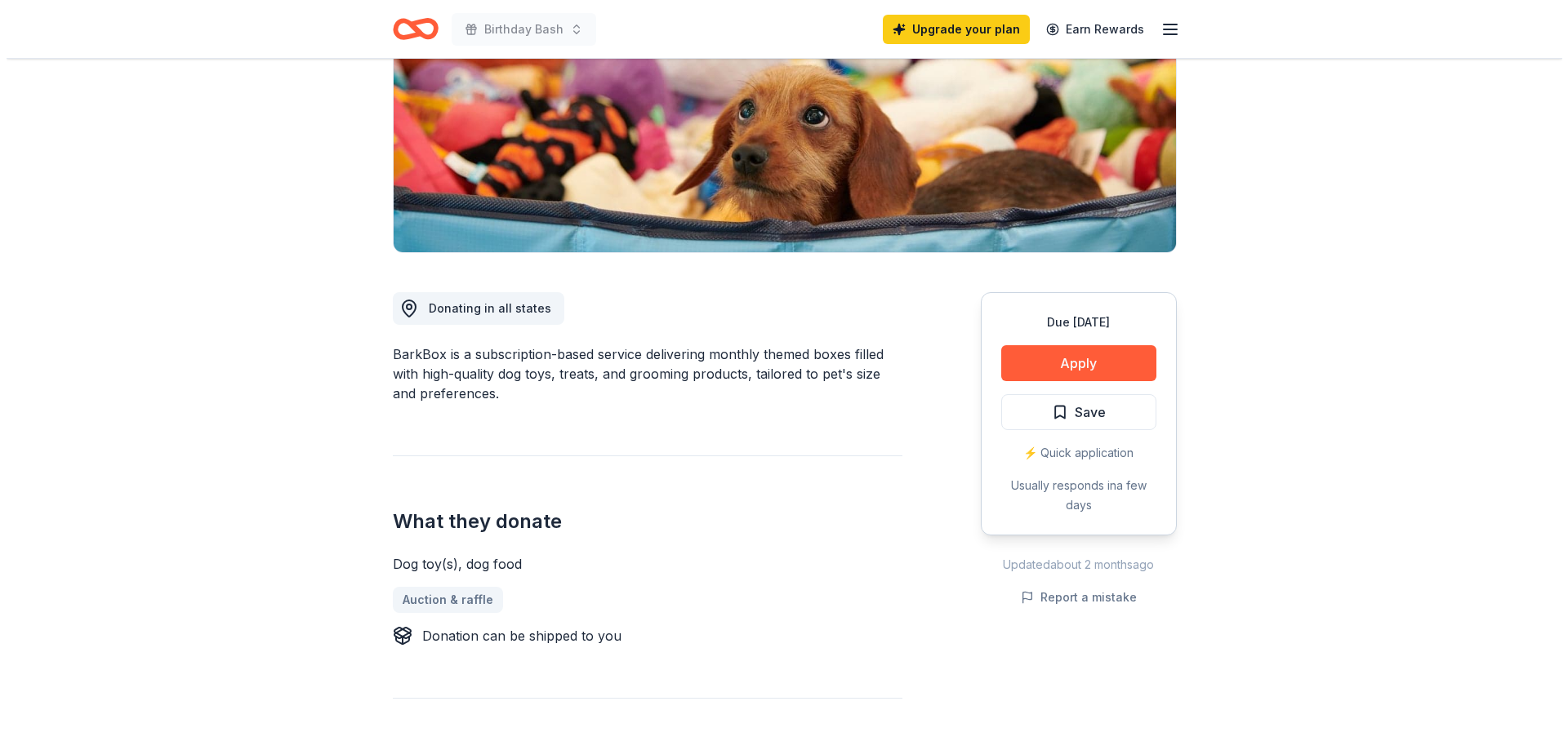
scroll to position [245, 0]
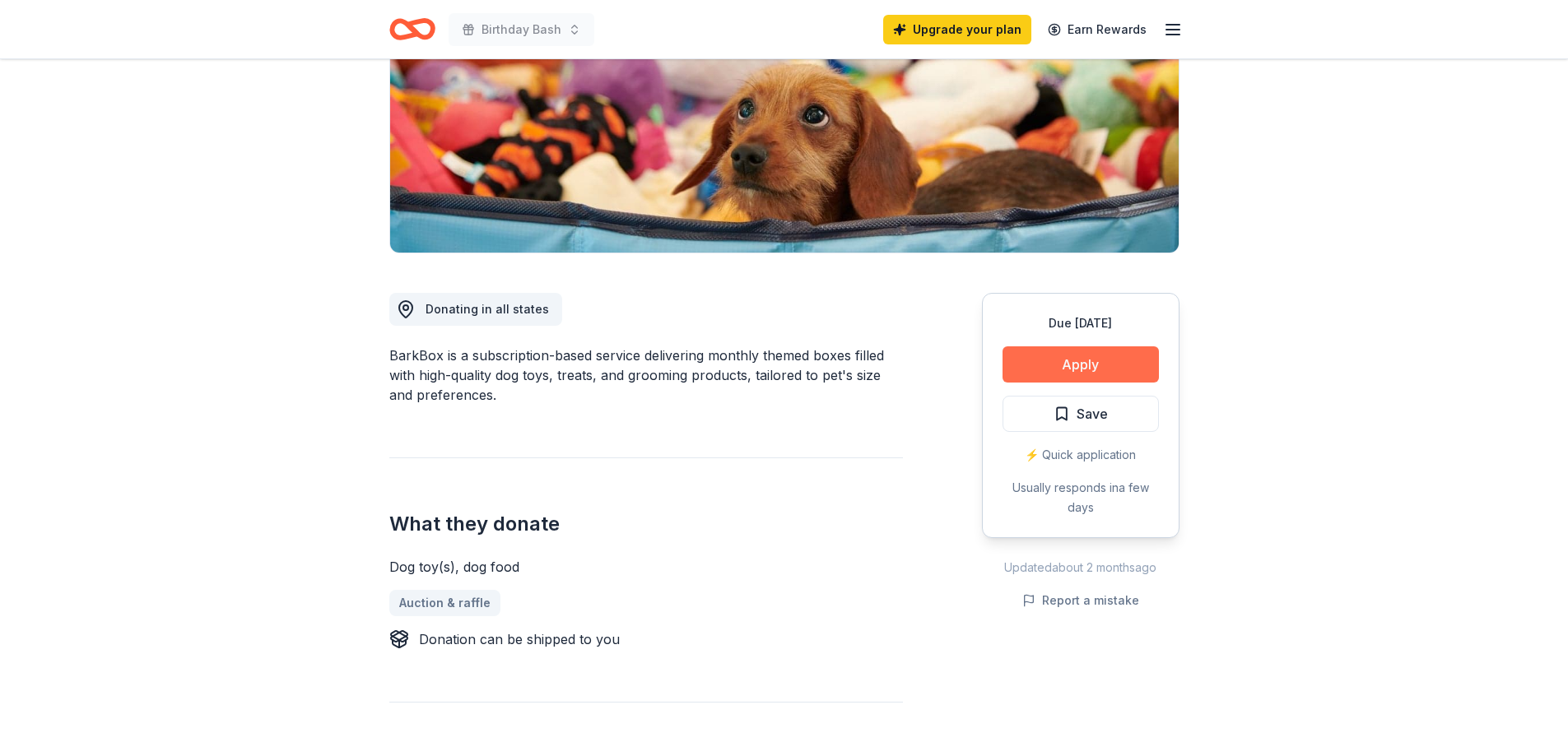
click at [1064, 365] on button "Apply" at bounding box center [1080, 364] width 156 height 36
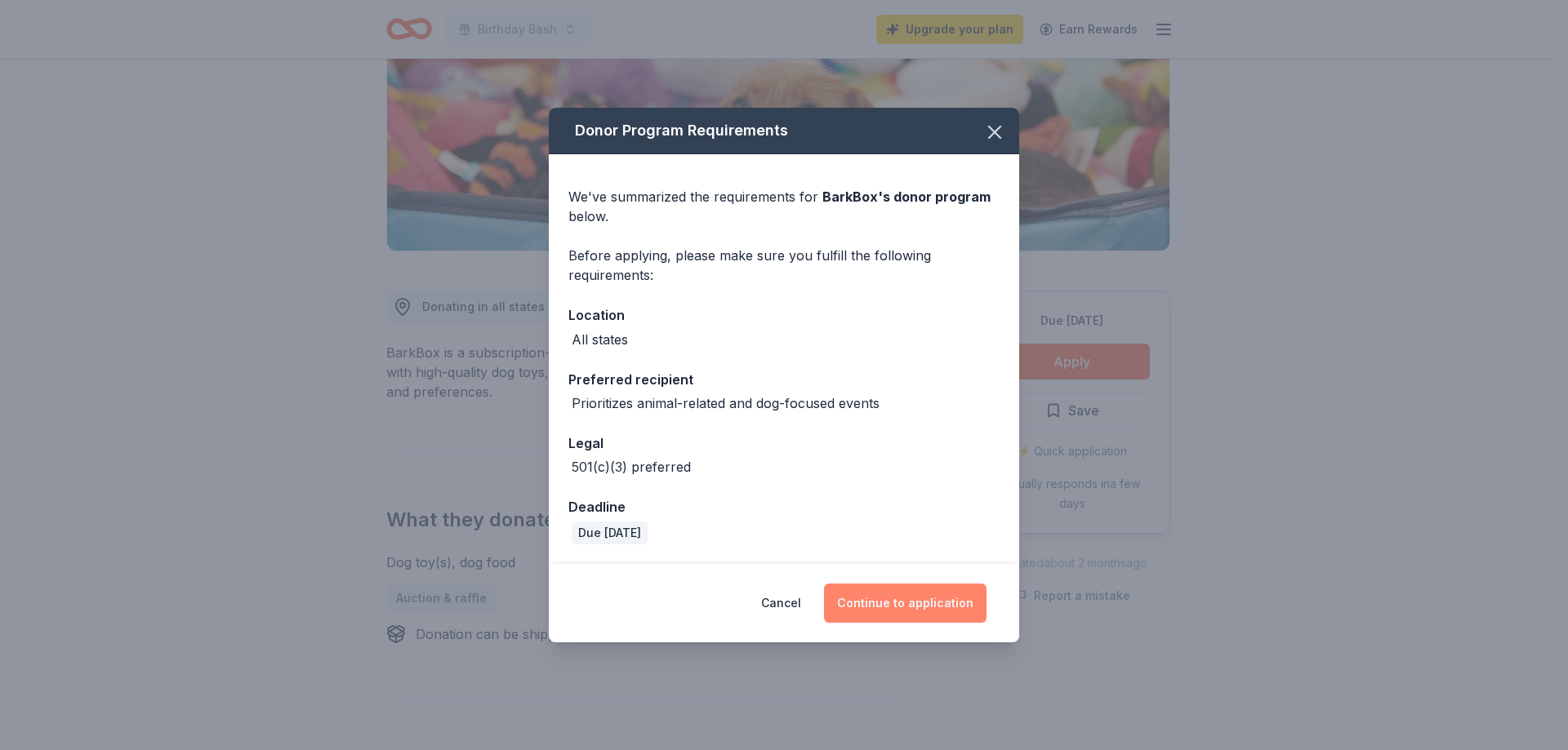
click at [939, 600] on button "Continue to application" at bounding box center [905, 604] width 163 height 39
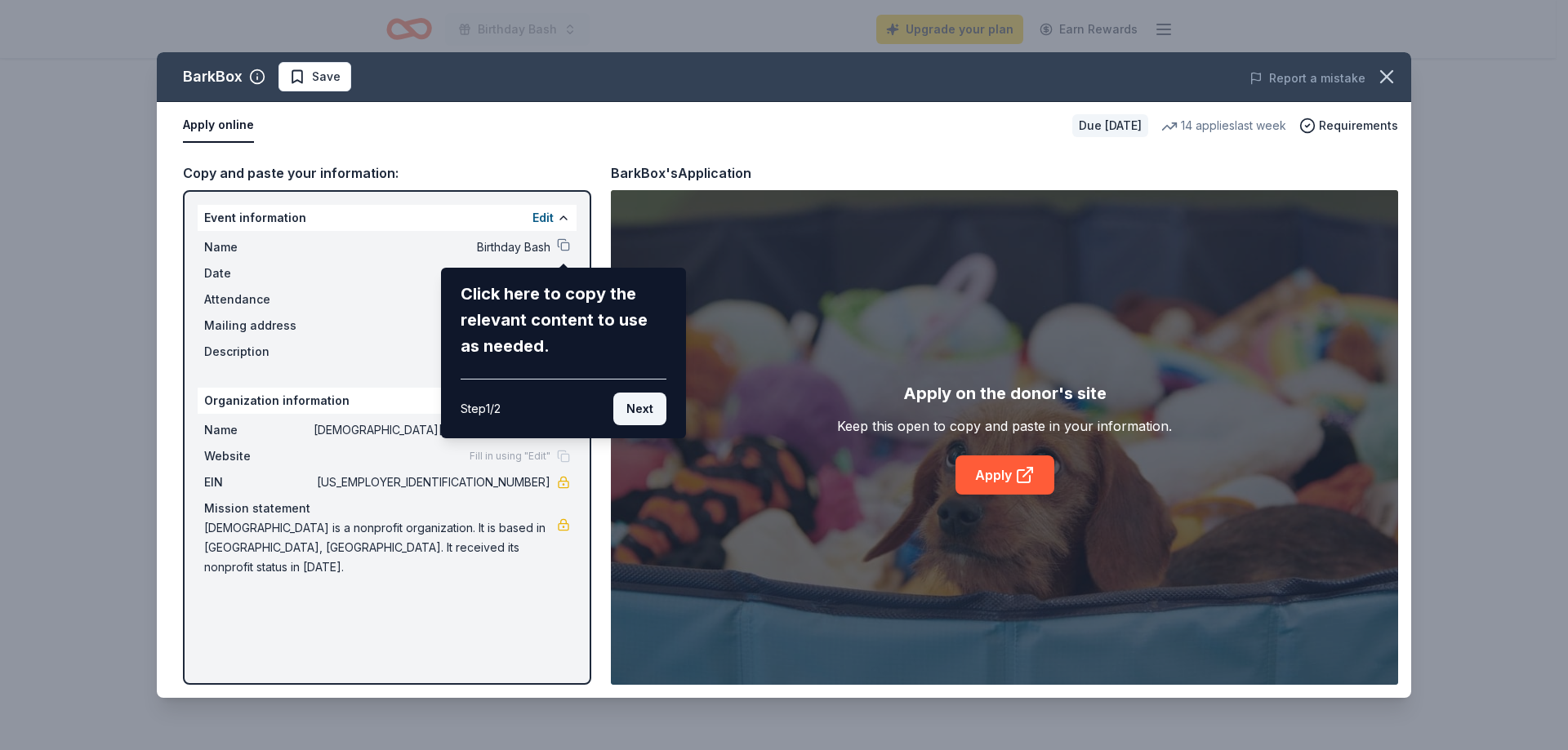
click at [645, 408] on button "Next" at bounding box center [640, 409] width 53 height 33
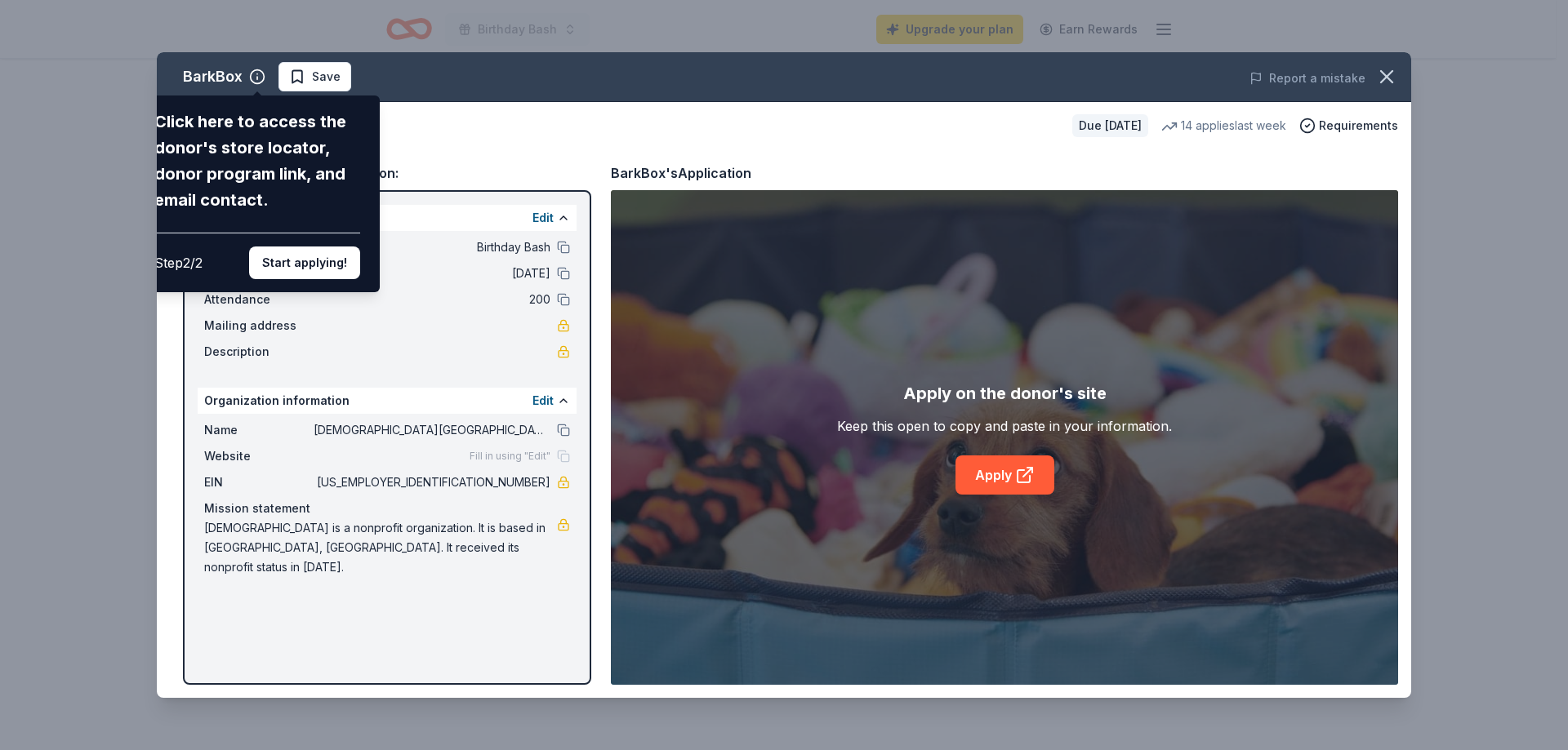
click at [729, 117] on div "BarkBox Click here to access the donor's store locator, donor program link, and…" at bounding box center [784, 375] width 1255 height 646
click at [546, 401] on div "BarkBox Click here to access the donor's store locator, donor program link, and…" at bounding box center [784, 375] width 1255 height 646
click at [313, 268] on button "Start applying!" at bounding box center [305, 263] width 111 height 33
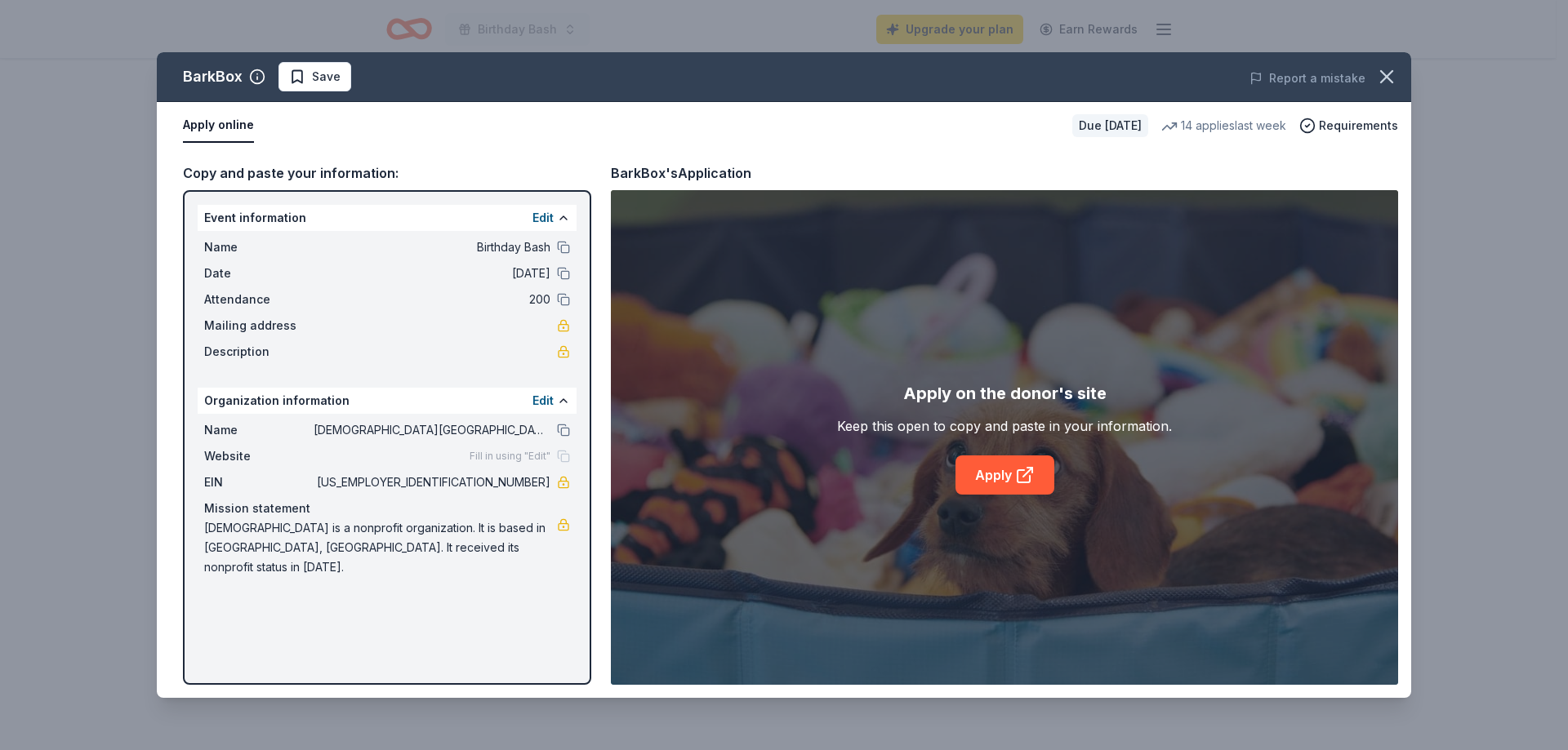
click at [546, 399] on div "BarkBox Save Report a mistake Apply online Due in 136 days 14 applies last week…" at bounding box center [784, 375] width 1255 height 646
click at [563, 396] on div "BarkBox Save Report a mistake Apply online Due in 136 days 14 applies last week…" at bounding box center [784, 375] width 1255 height 646
click at [564, 399] on button at bounding box center [563, 401] width 13 height 13
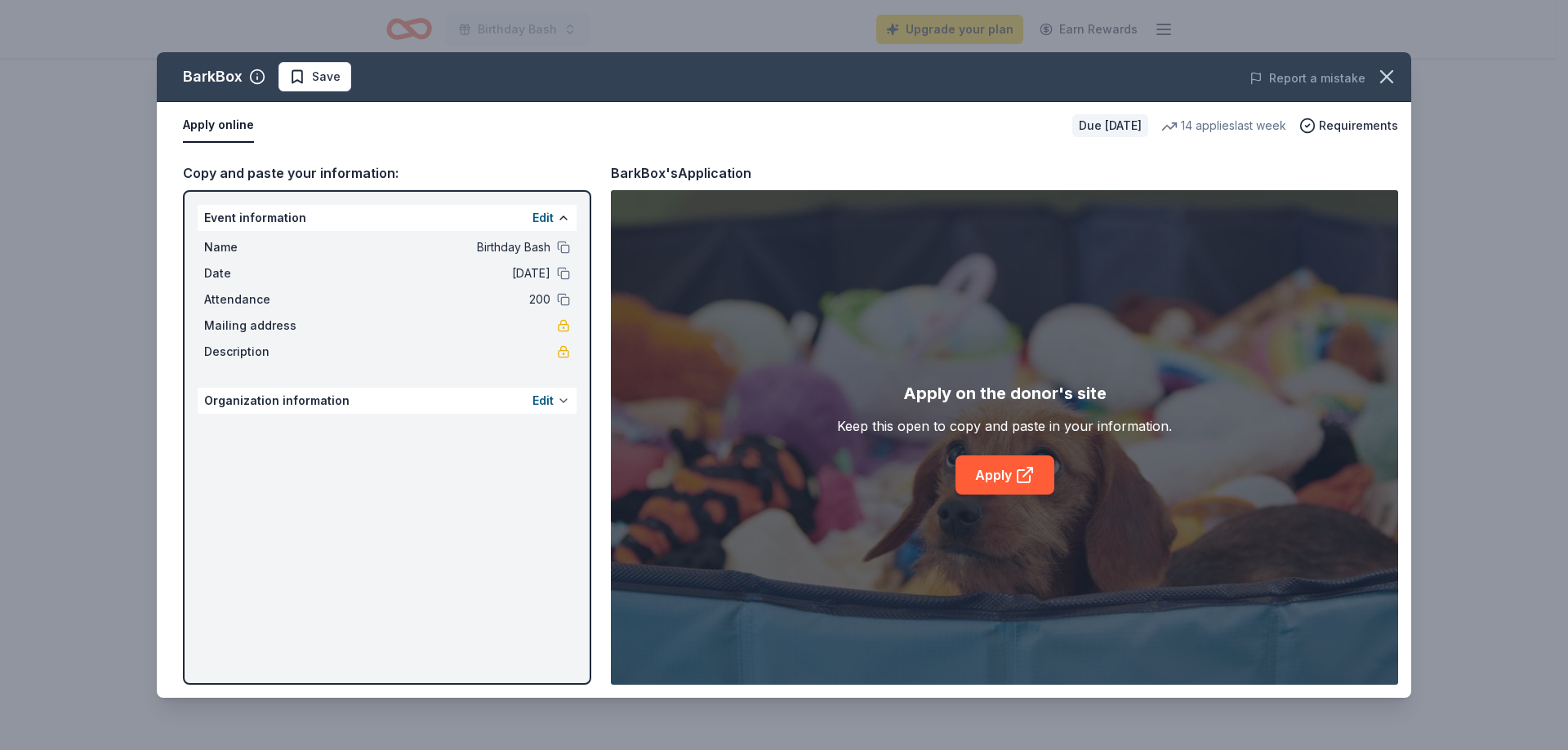
click at [564, 399] on button at bounding box center [563, 401] width 13 height 13
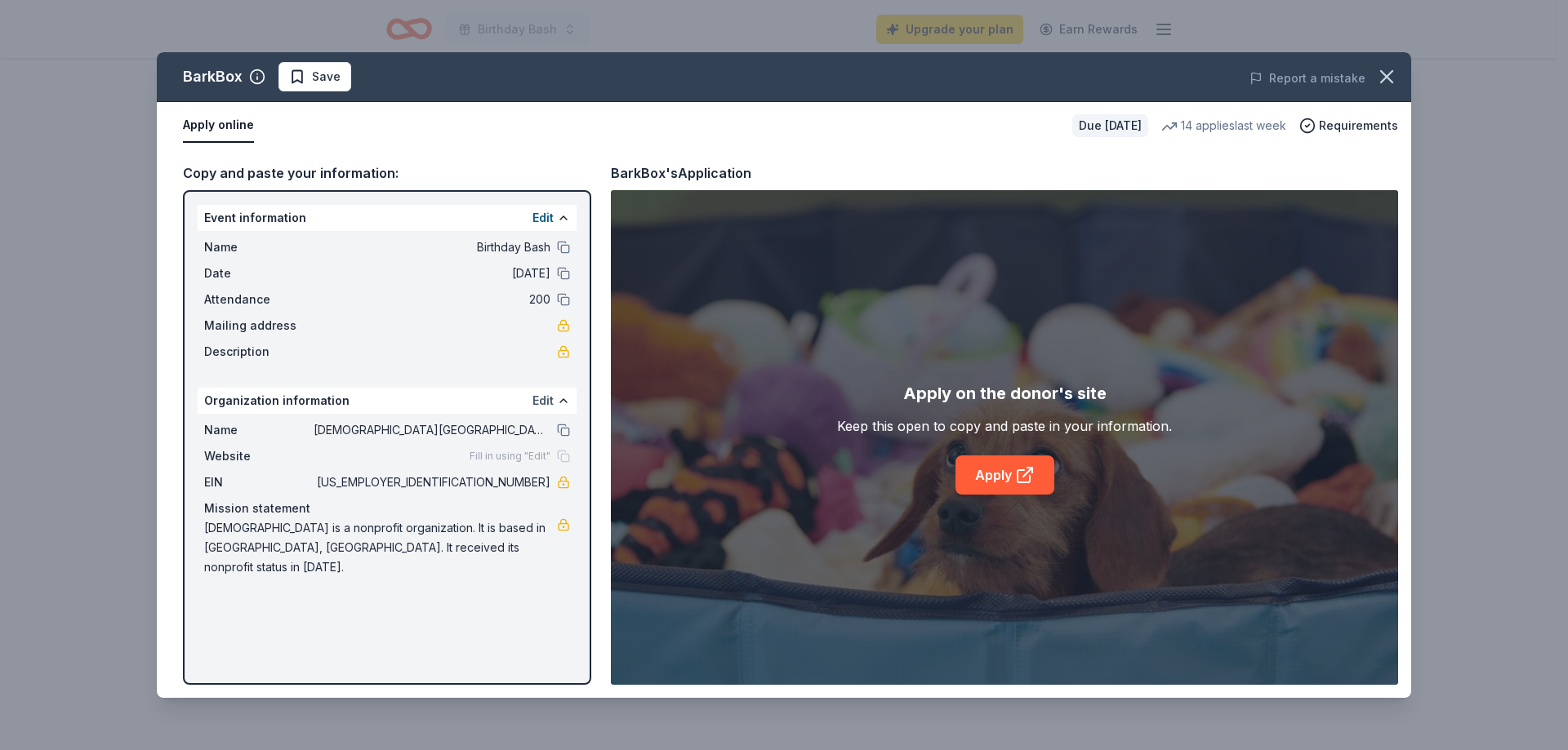
click at [537, 401] on button "Edit" at bounding box center [543, 401] width 21 height 20
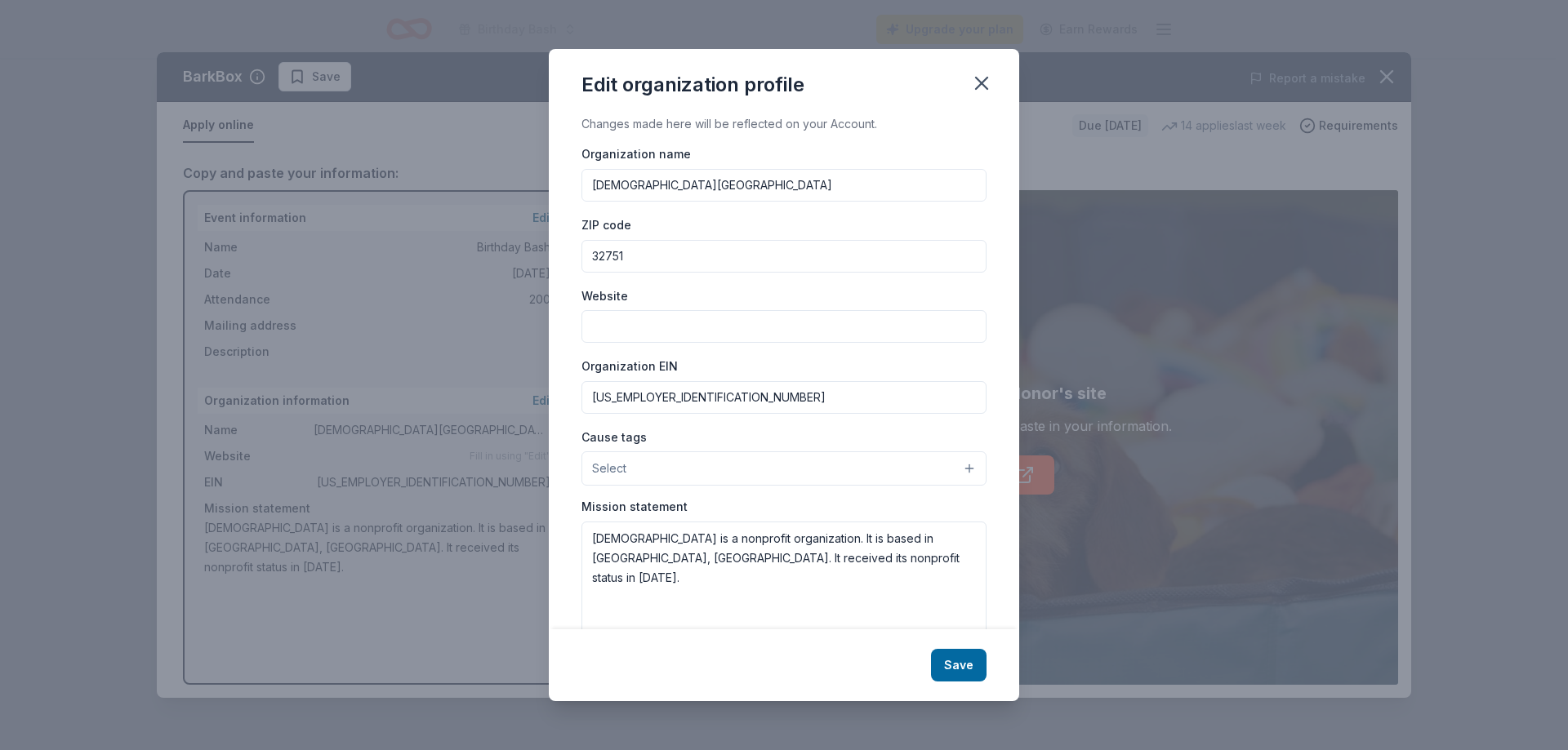
click at [647, 184] on input "First Presbyterian Church Of Maitland" at bounding box center [784, 185] width 405 height 33
type input "Weekday School"
click at [642, 260] on input "32751" at bounding box center [784, 256] width 405 height 33
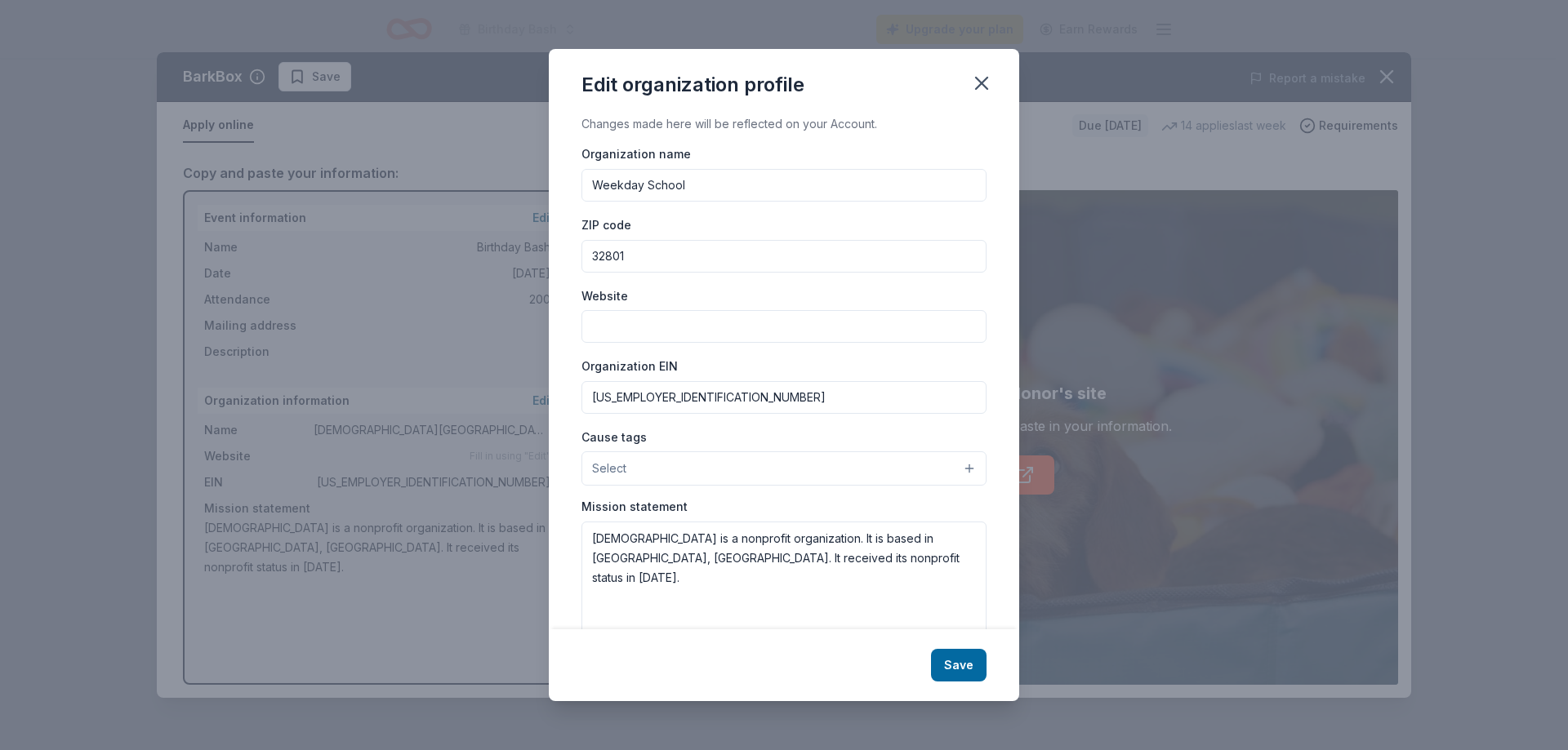
type input "32801"
drag, startPoint x: 671, startPoint y: 402, endPoint x: 571, endPoint y: 412, distance: 100.5
click at [571, 412] on div "Changes made here will be reflected on your Account. Organization name Weekday …" at bounding box center [784, 372] width 470 height 515
paste input "LEGOLAND Florida Resort will be prominently recognized as a donor in our event …"
type input "LEGOLAND Florida Resort will be prominently recognized as a donor in our event …"
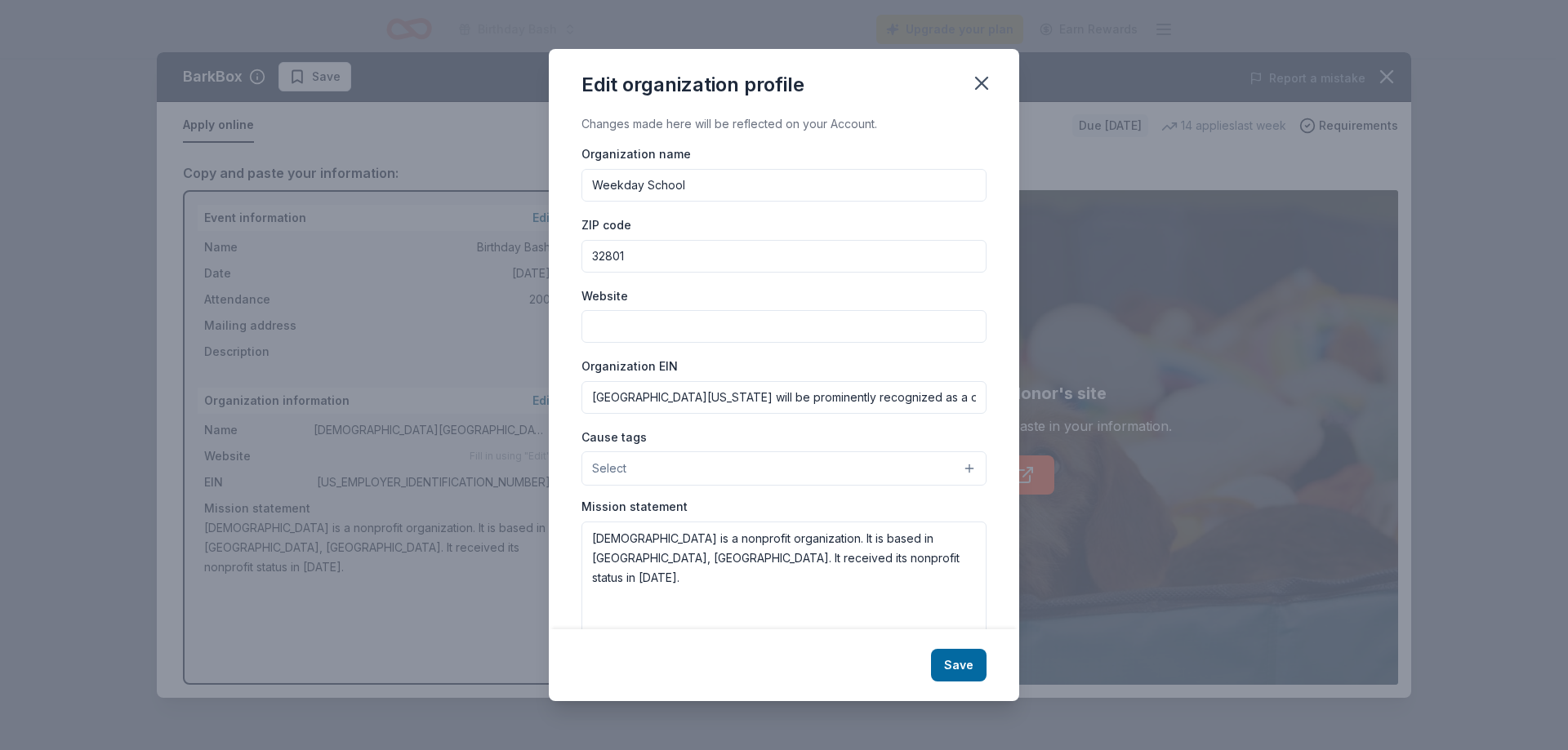
scroll to position [0, 1165]
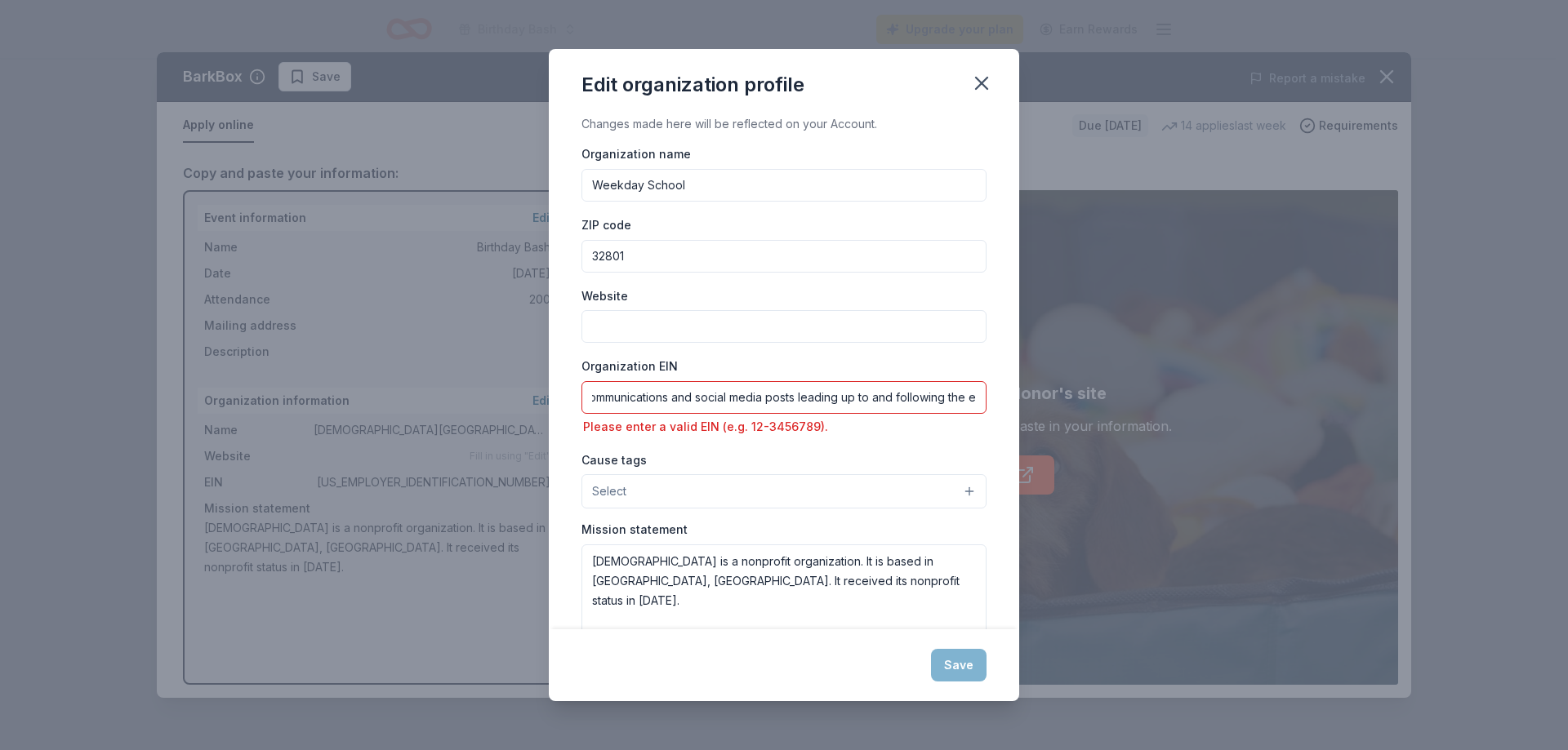
click at [611, 404] on input "LEGOLAND Florida Resort will be prominently recognized as a donor in our event …" at bounding box center [784, 397] width 405 height 33
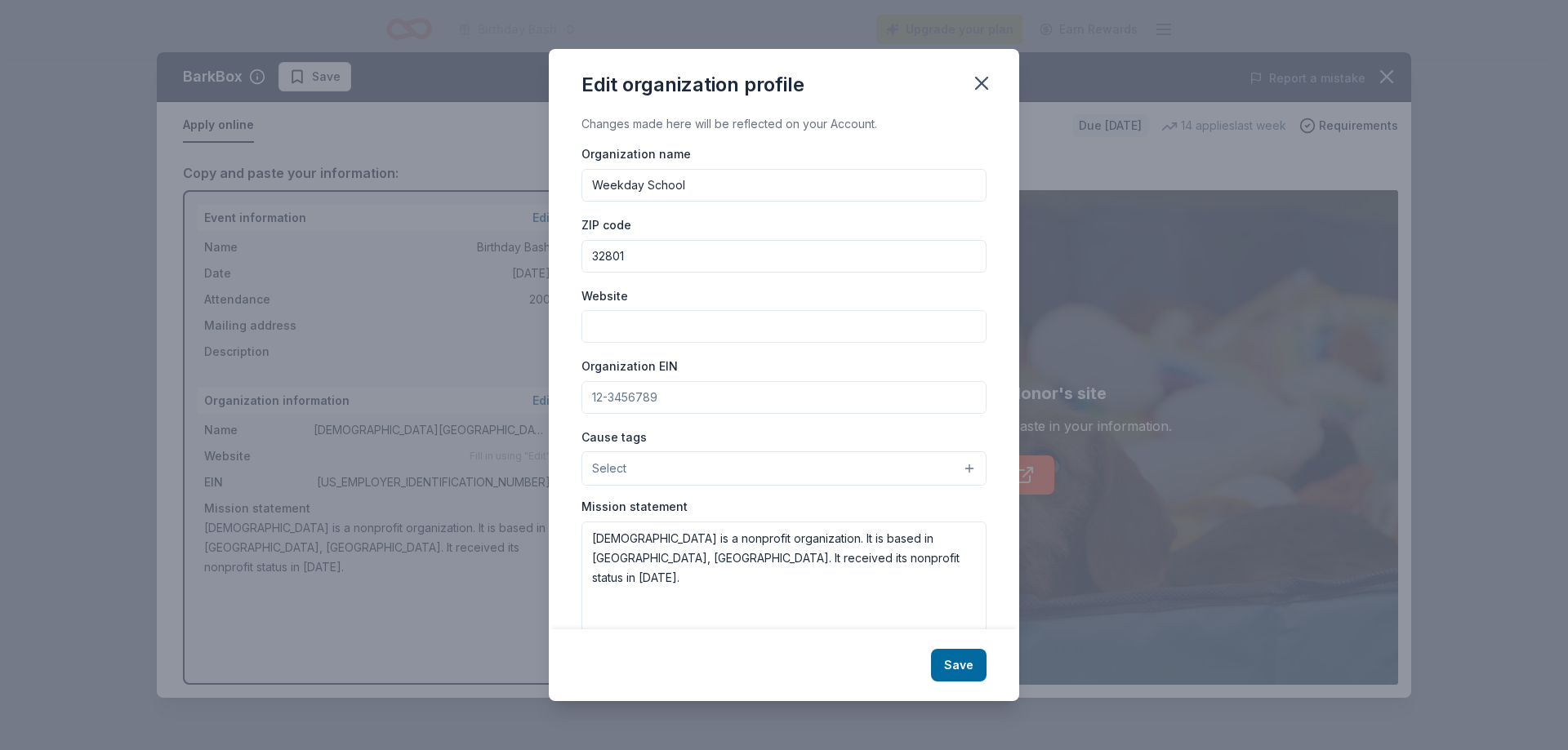
scroll to position [0, 0]
paste input "59-0624394"
type input "59-0624394"
click at [696, 322] on input "Website" at bounding box center [784, 326] width 405 height 33
paste input "https://www.weekdayschoolorlando.org/"
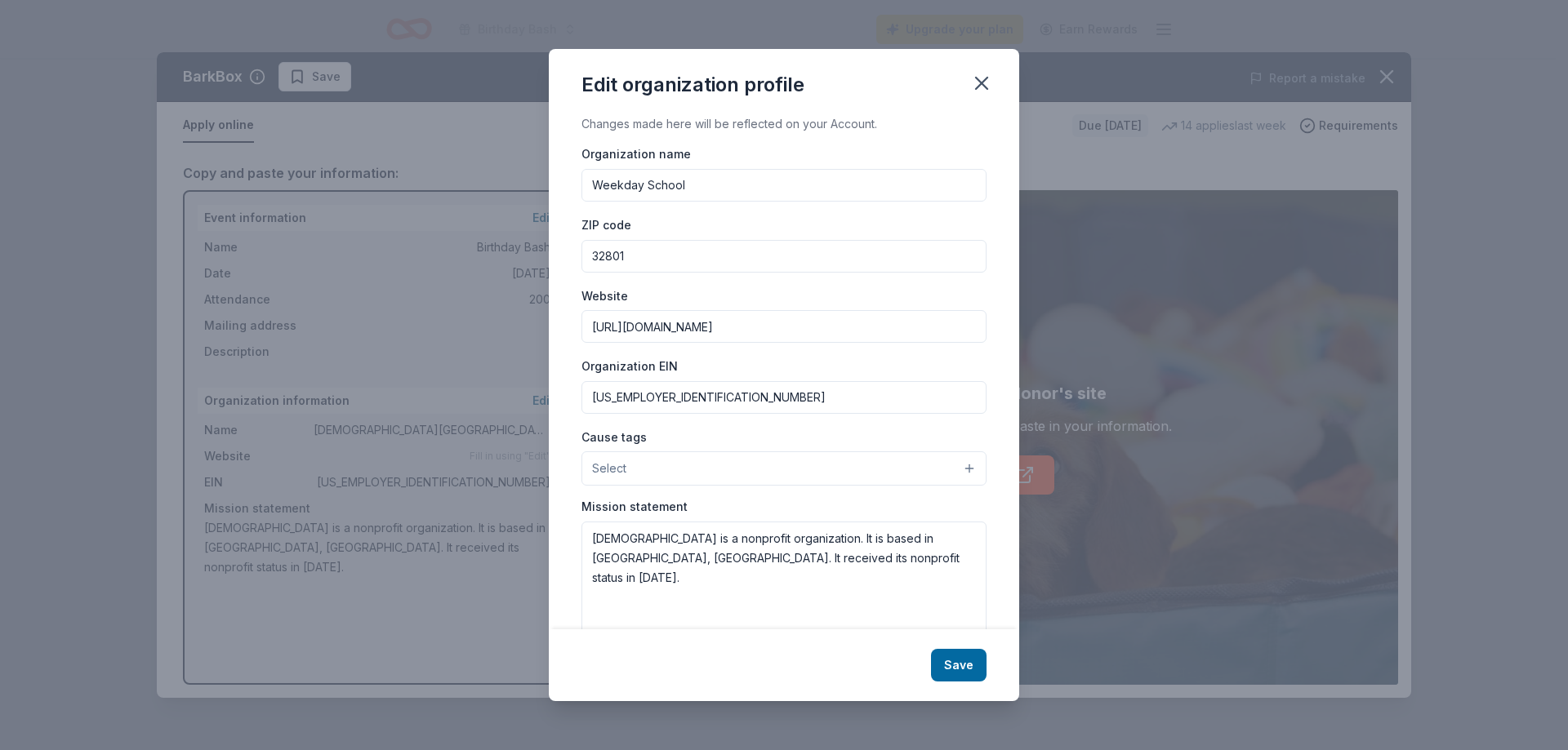
type input "https://www.weekdayschoolorlando.org/"
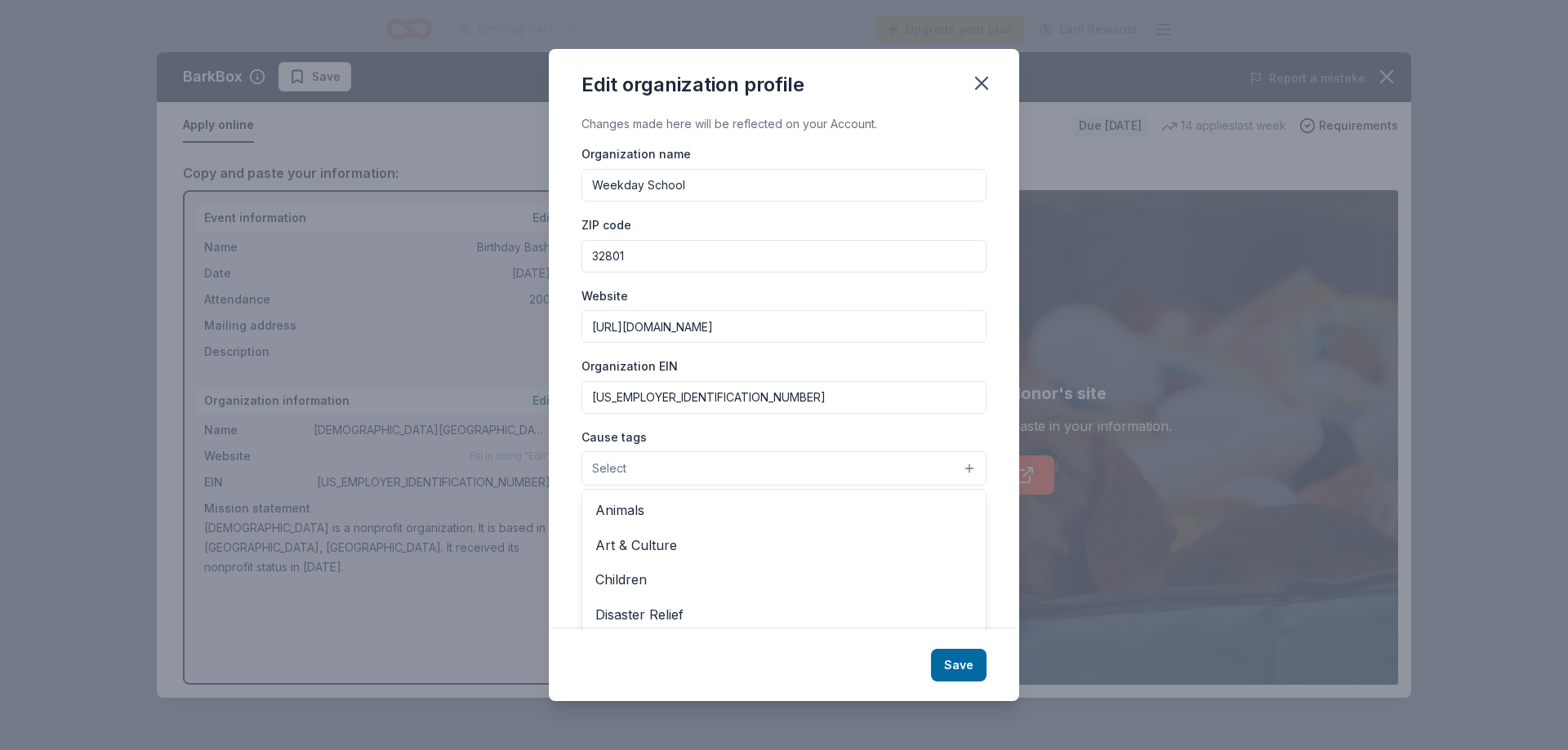
click at [680, 467] on button "Select" at bounding box center [784, 468] width 405 height 34
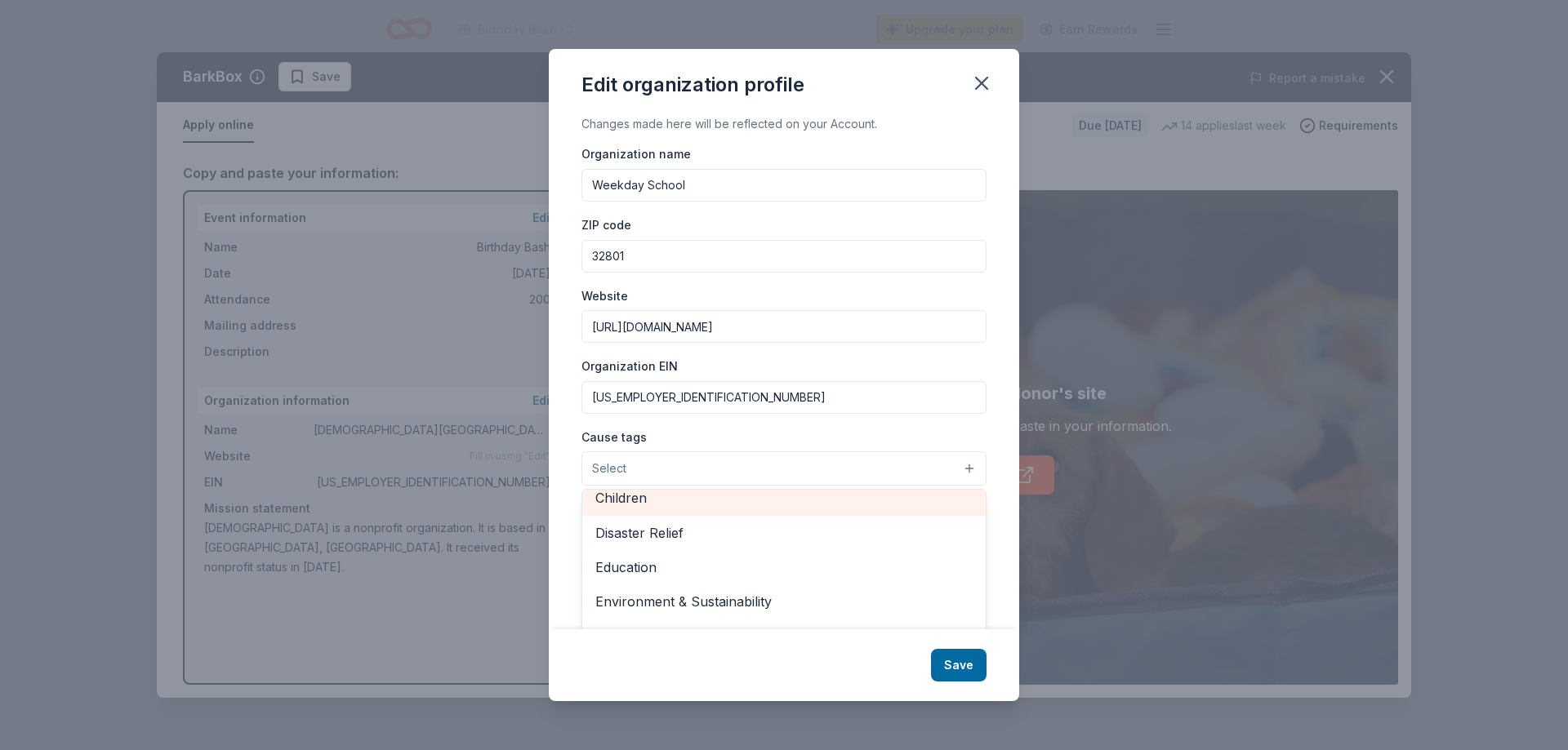
click at [671, 503] on span "Children" at bounding box center [784, 497] width 378 height 21
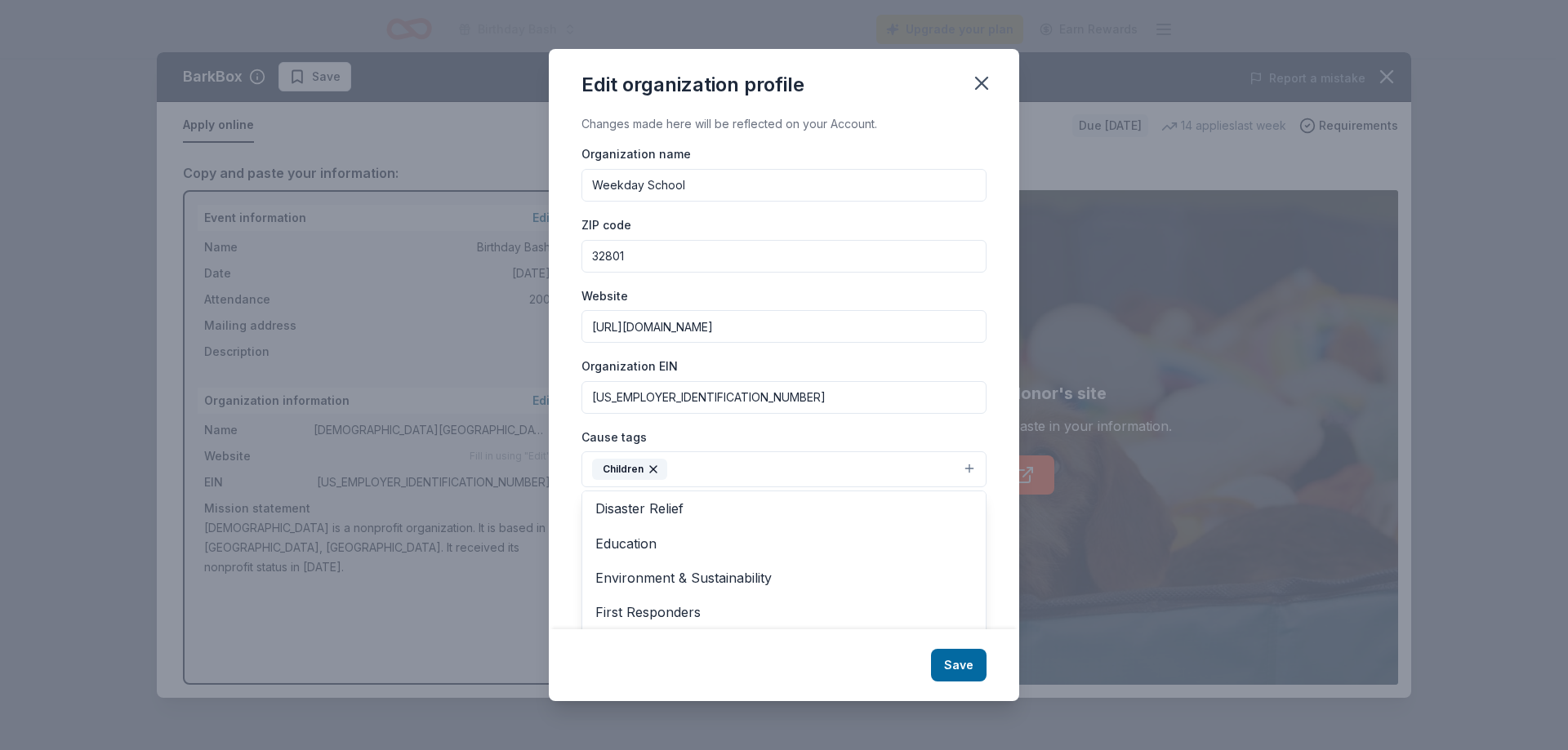
click at [859, 420] on div "Organization name Weekday School ZIP code 32801 Website https://www.weekdayscho…" at bounding box center [784, 390] width 405 height 492
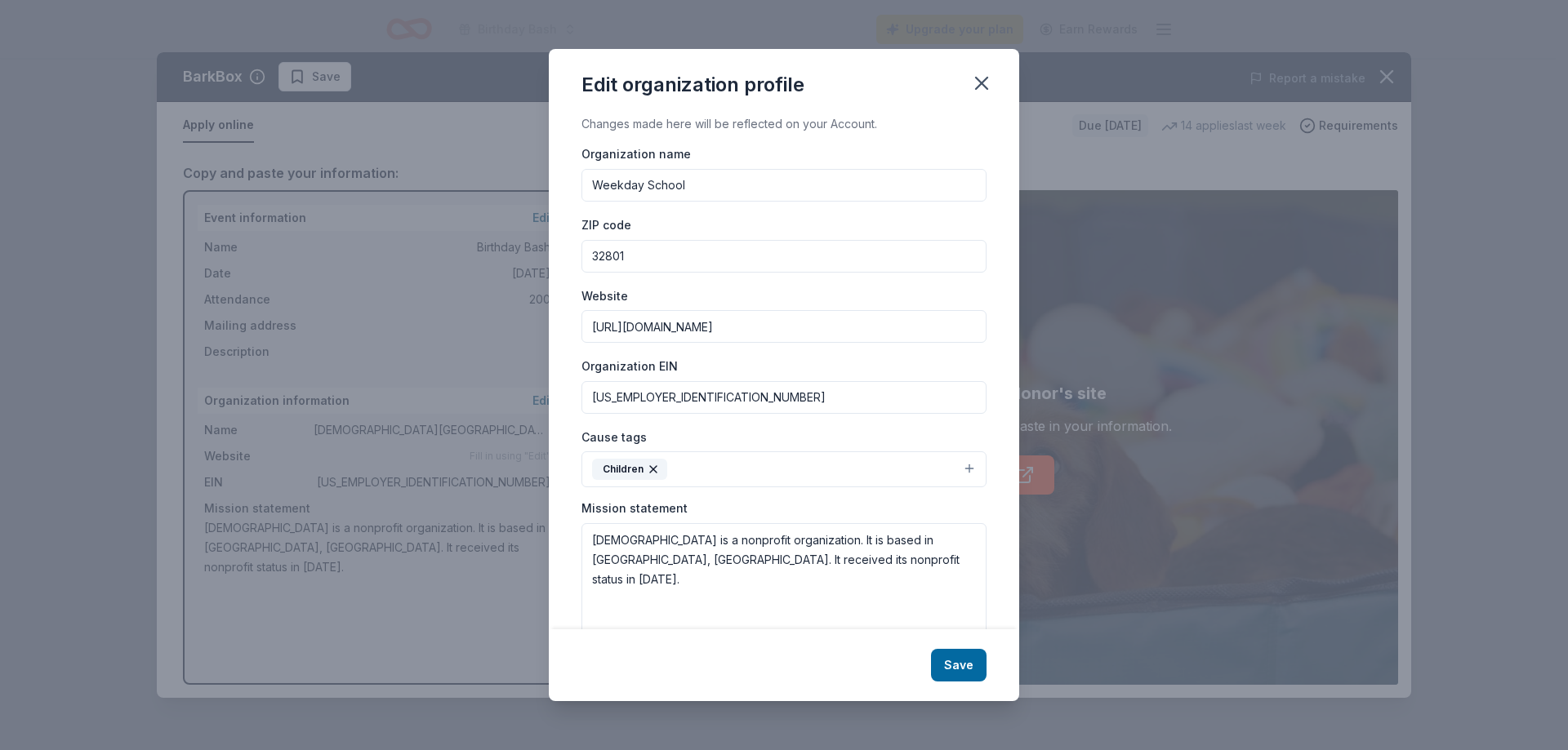
click at [775, 465] on button "Children" at bounding box center [784, 469] width 405 height 36
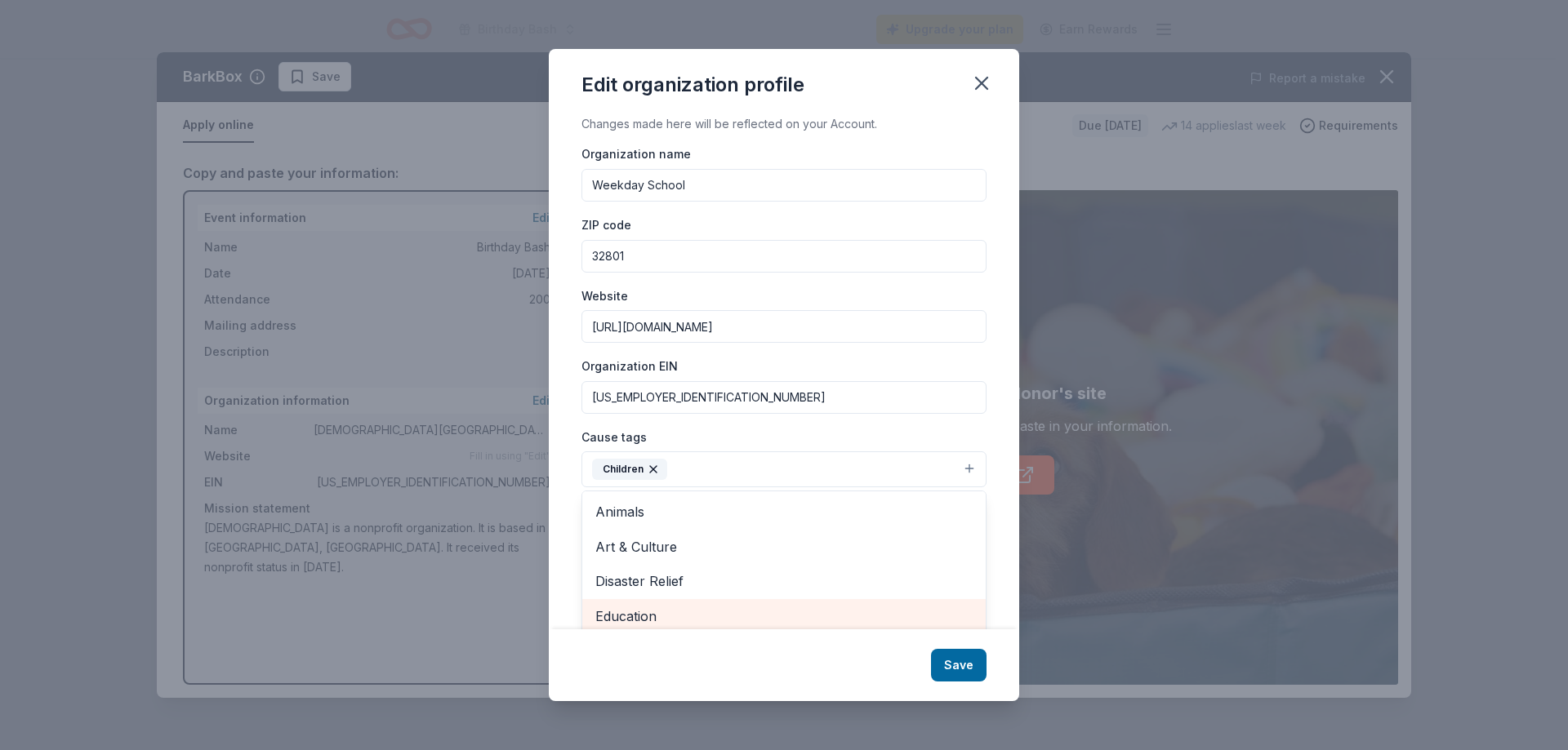
scroll to position [4, 0]
click at [684, 610] on span "Education" at bounding box center [784, 612] width 378 height 21
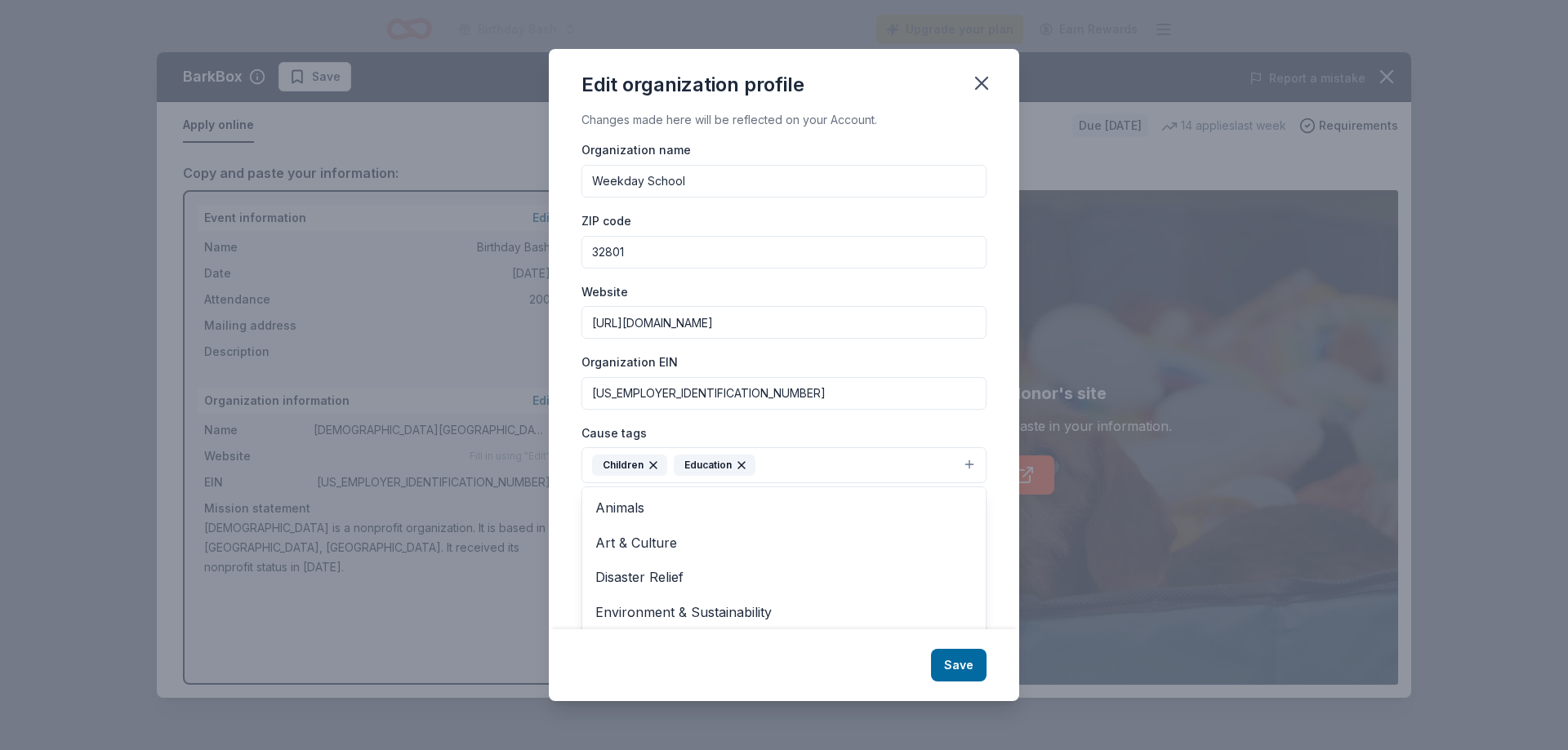
click at [923, 433] on div "Cause tags Children Education Animals Art & Culture Disaster Relief Environment…" at bounding box center [784, 454] width 405 height 62
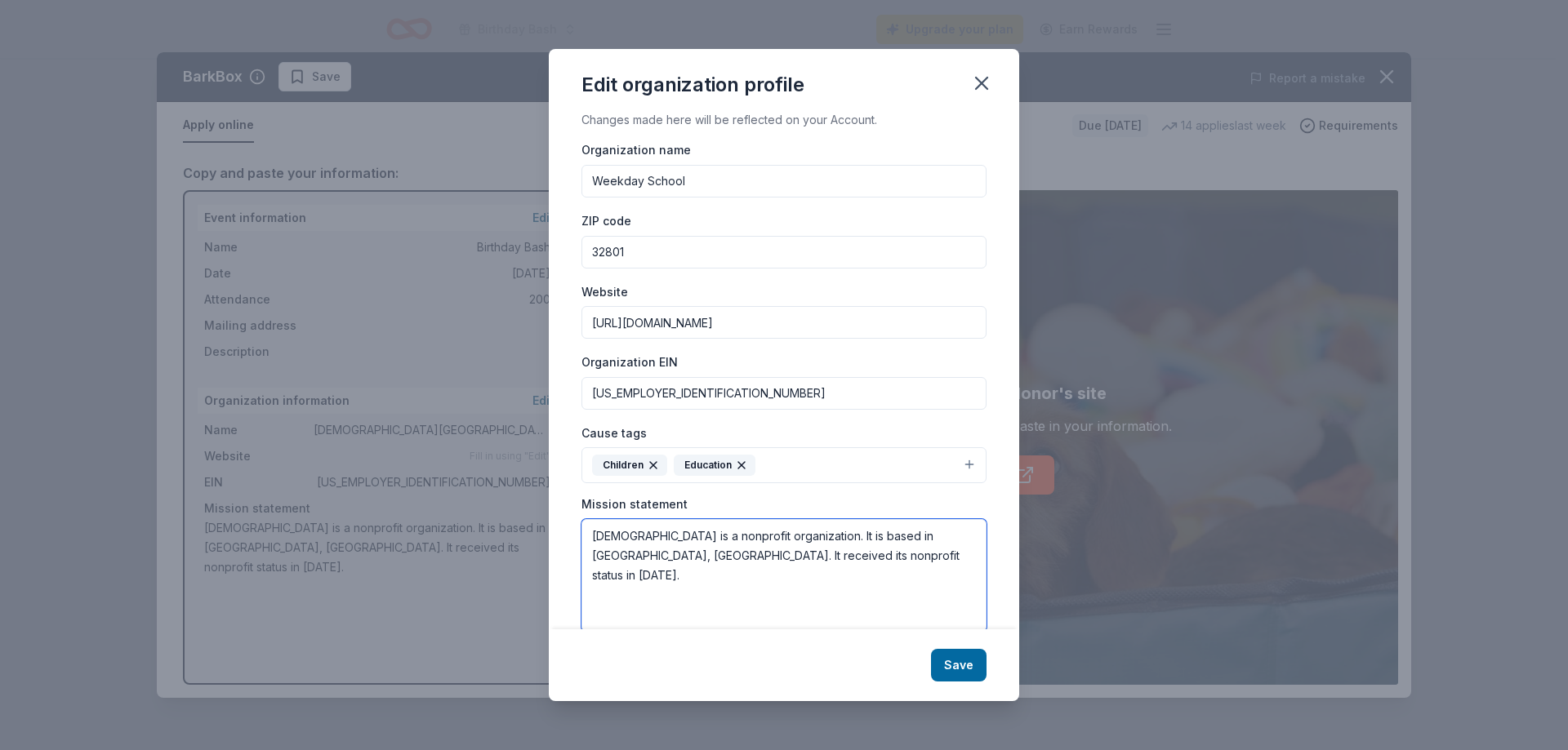
drag, startPoint x: 940, startPoint y: 558, endPoint x: 575, endPoint y: 538, distance: 365.5
click at [575, 538] on div "Changes made here will be reflected on your Account. Organization name Weekday …" at bounding box center [784, 372] width 470 height 515
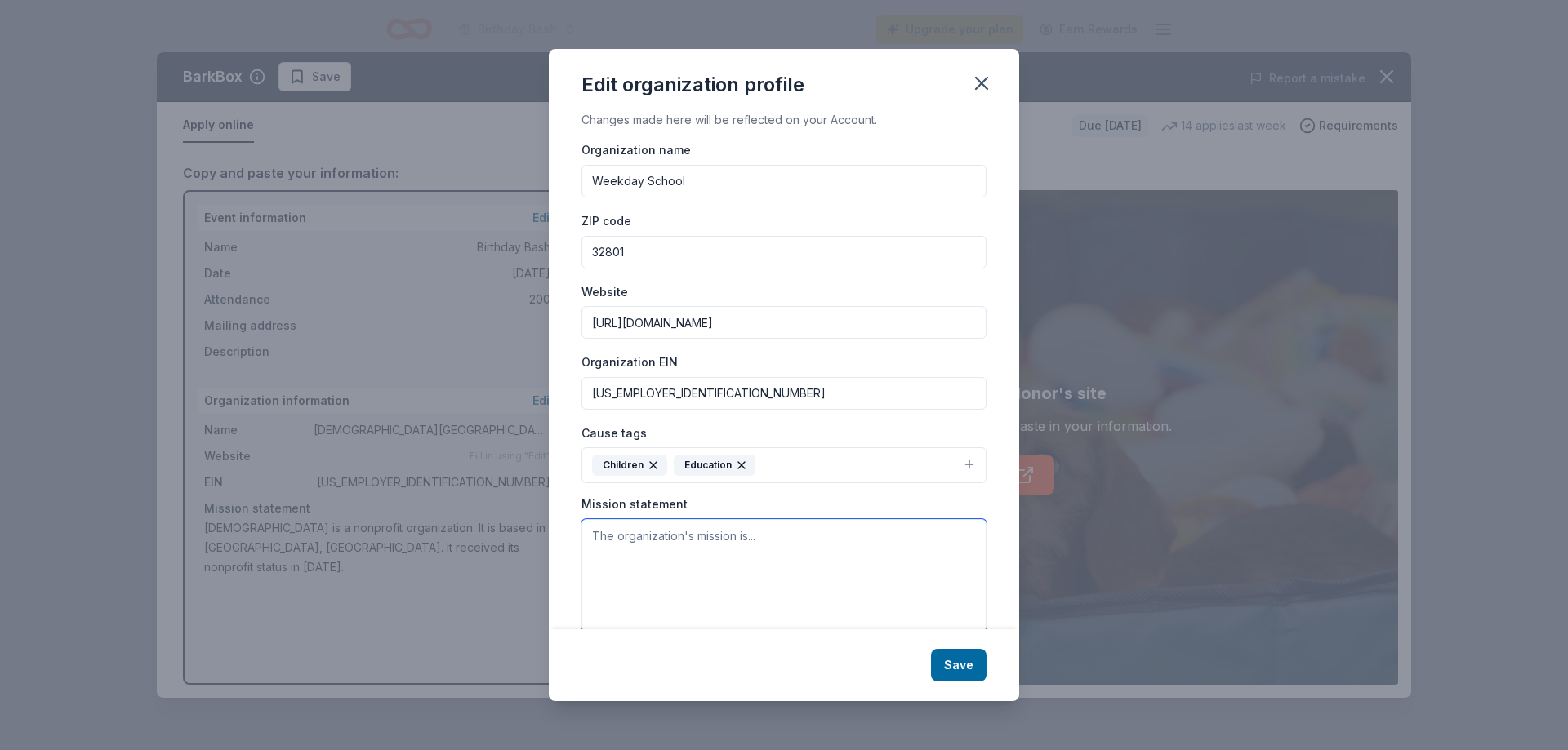
paste textarea "The mission of the Weekday School is to create a loving Christian environment w…"
drag, startPoint x: 905, startPoint y: 539, endPoint x: 942, endPoint y: 539, distance: 37.0
click at [942, 539] on textarea "The mission of the Weekday School is to create a loving Christian environment w…" at bounding box center [784, 576] width 405 height 113
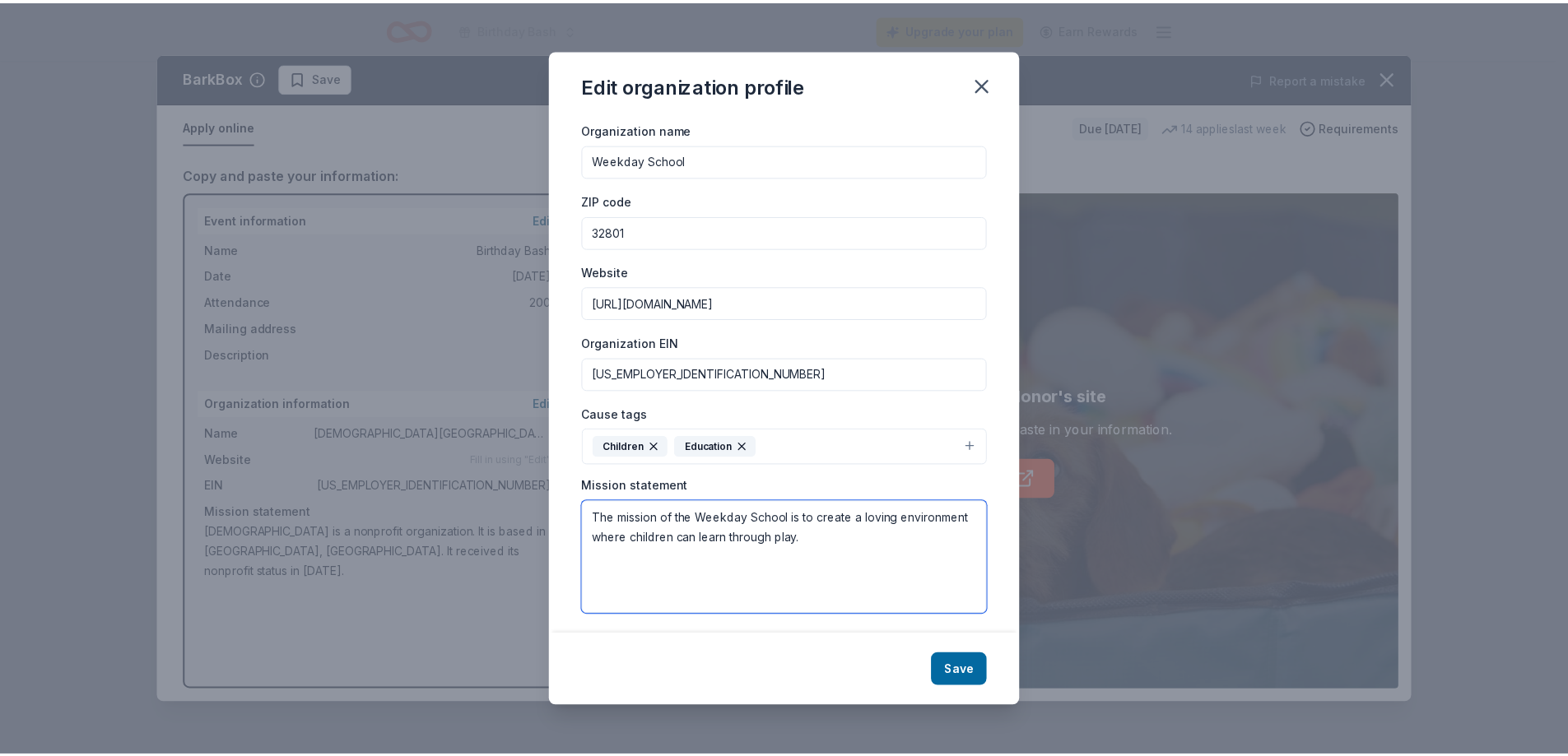
scroll to position [33, 0]
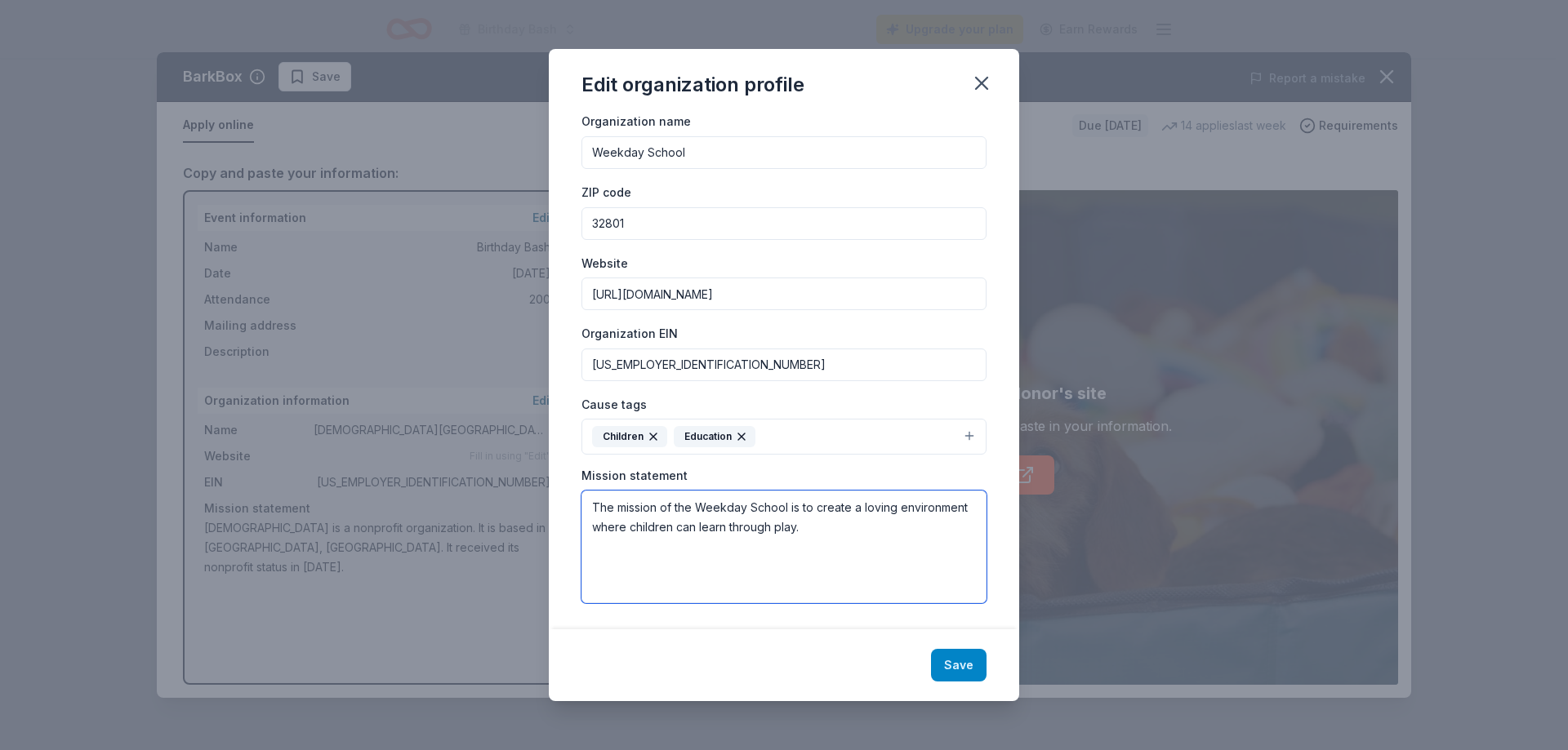
type textarea "The mission of the Weekday School is to create a loving environment where child…"
click at [952, 661] on button "Save" at bounding box center [958, 665] width 56 height 33
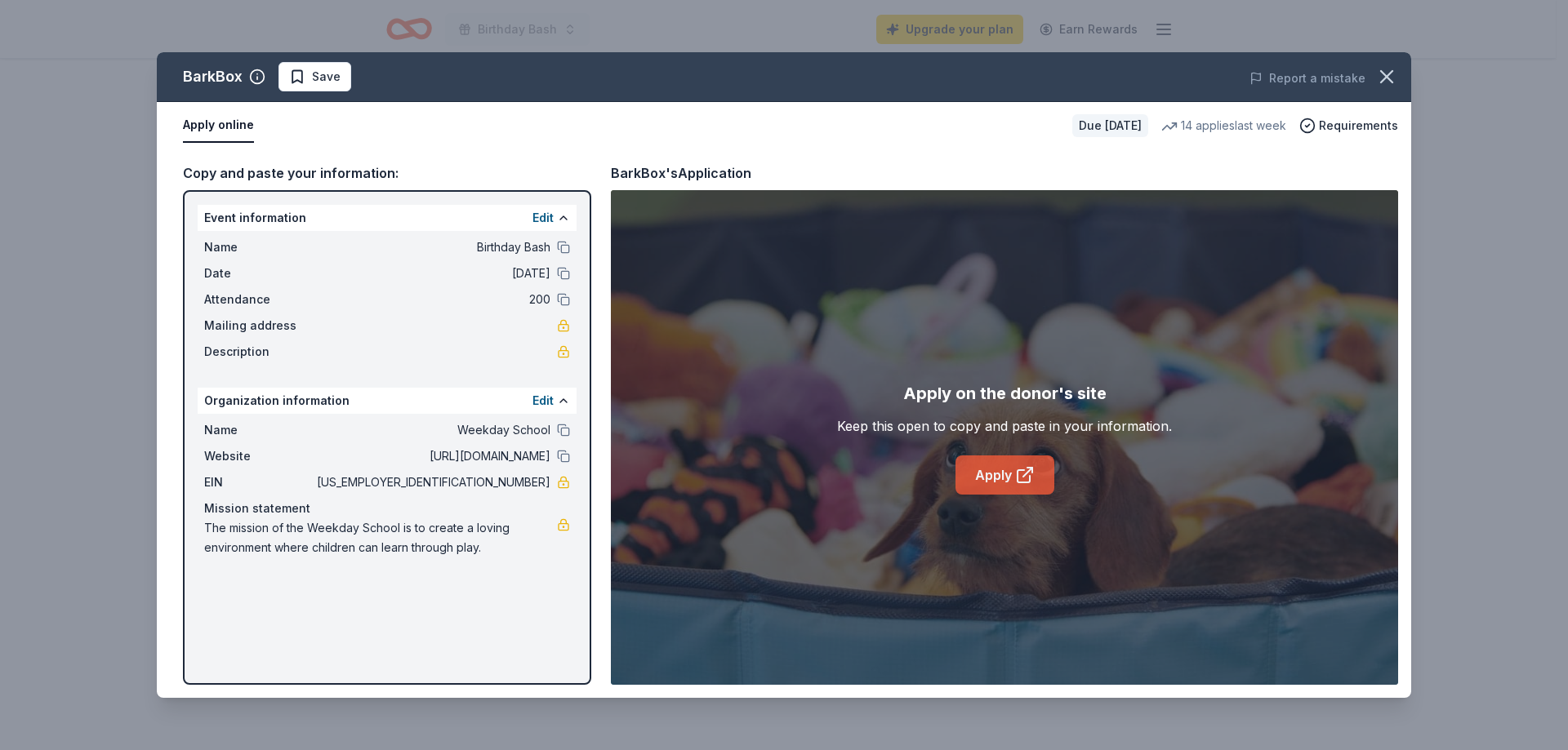
click at [999, 476] on link "Apply" at bounding box center [1005, 475] width 98 height 39
click at [1388, 80] on icon "button" at bounding box center [1386, 76] width 23 height 23
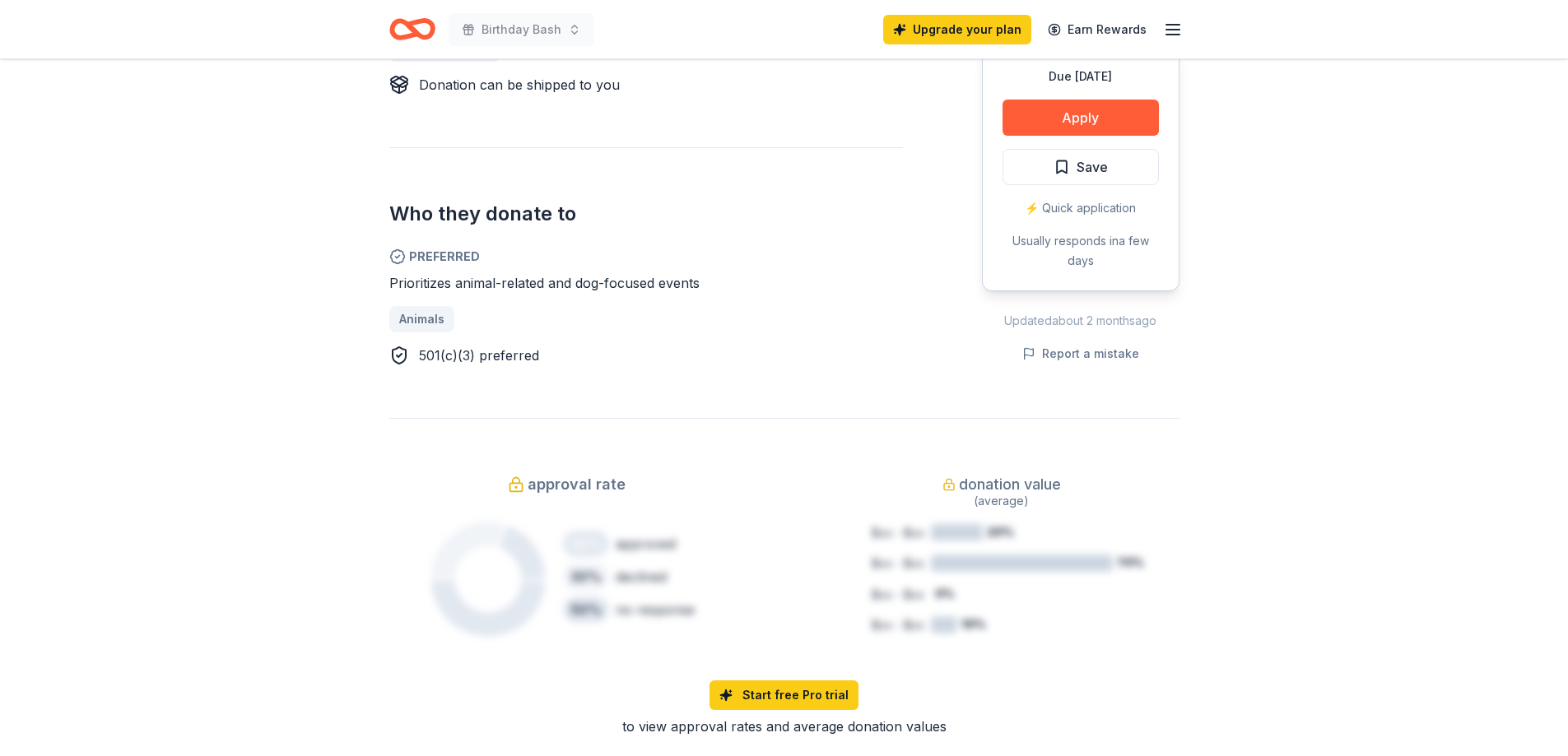
scroll to position [823, 0]
